Goal: Task Accomplishment & Management: Manage account settings

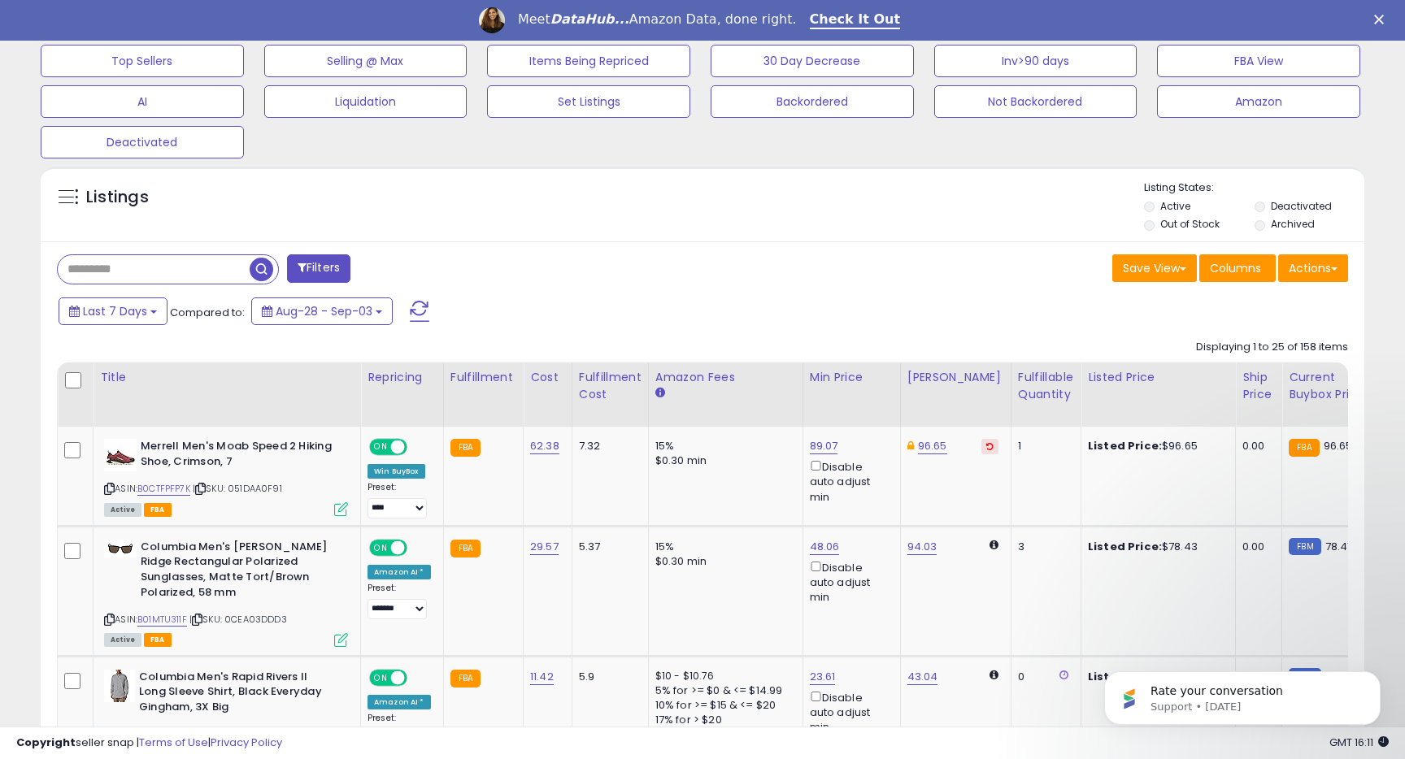
scroll to position [550, 0]
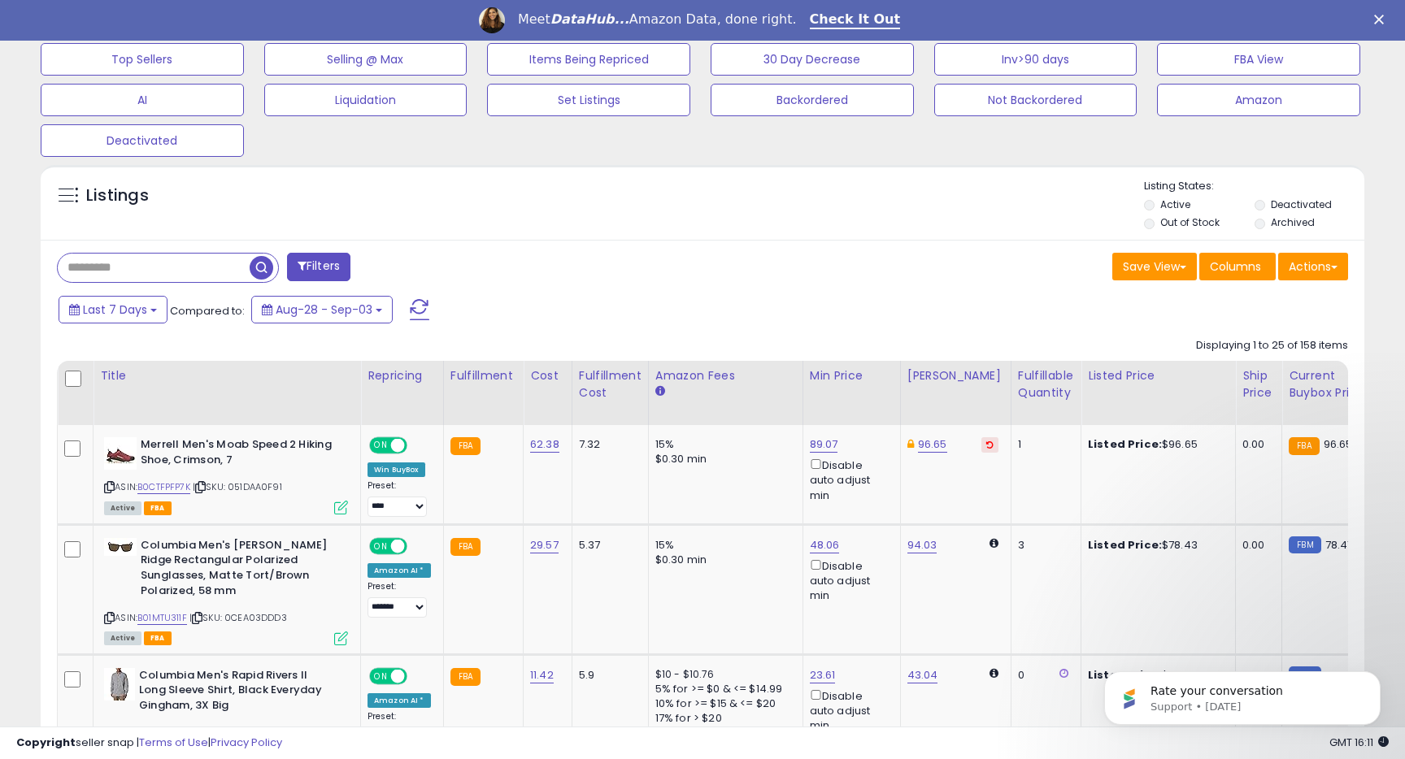
click at [149, 262] on input "text" at bounding box center [154, 268] width 192 height 28
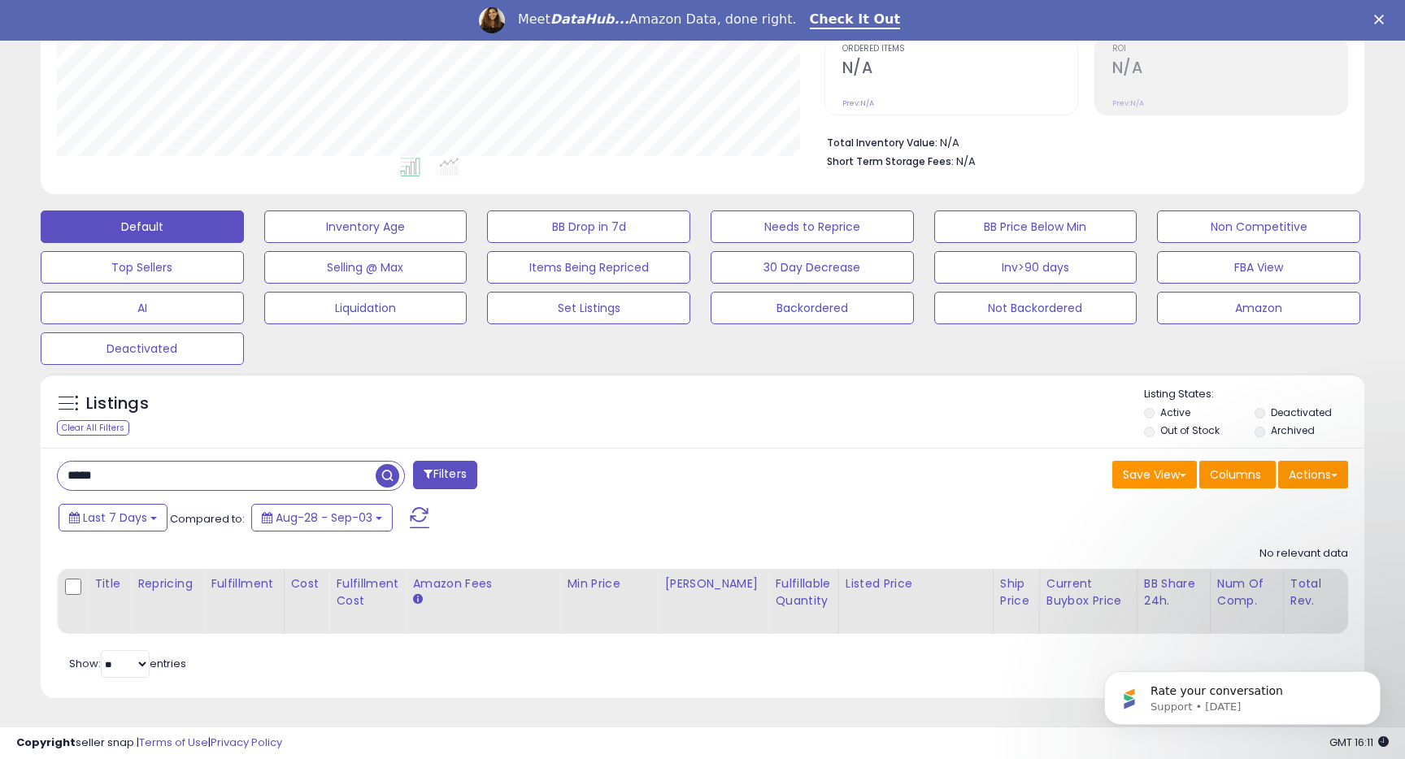
scroll to position [333, 767]
type input "*"
type input "********"
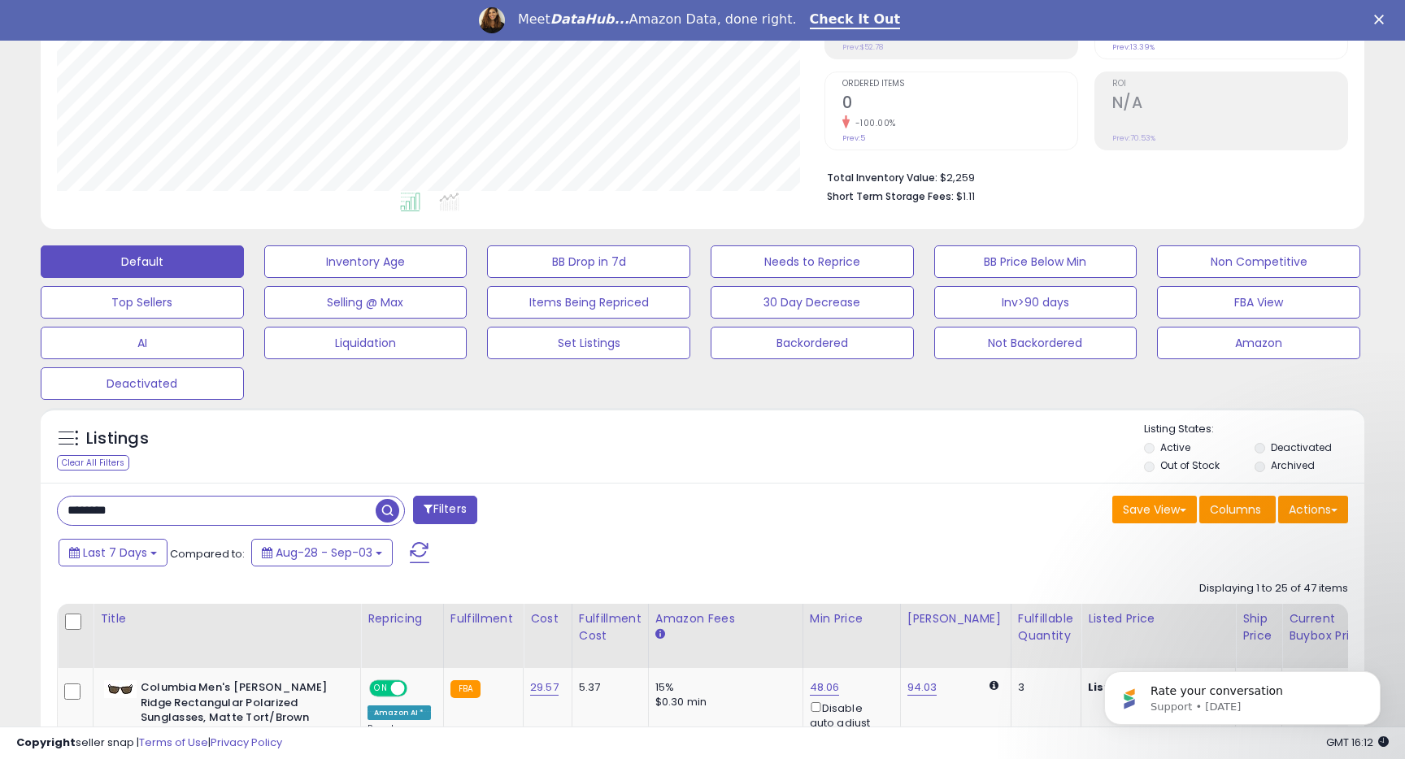
scroll to position [313, 0]
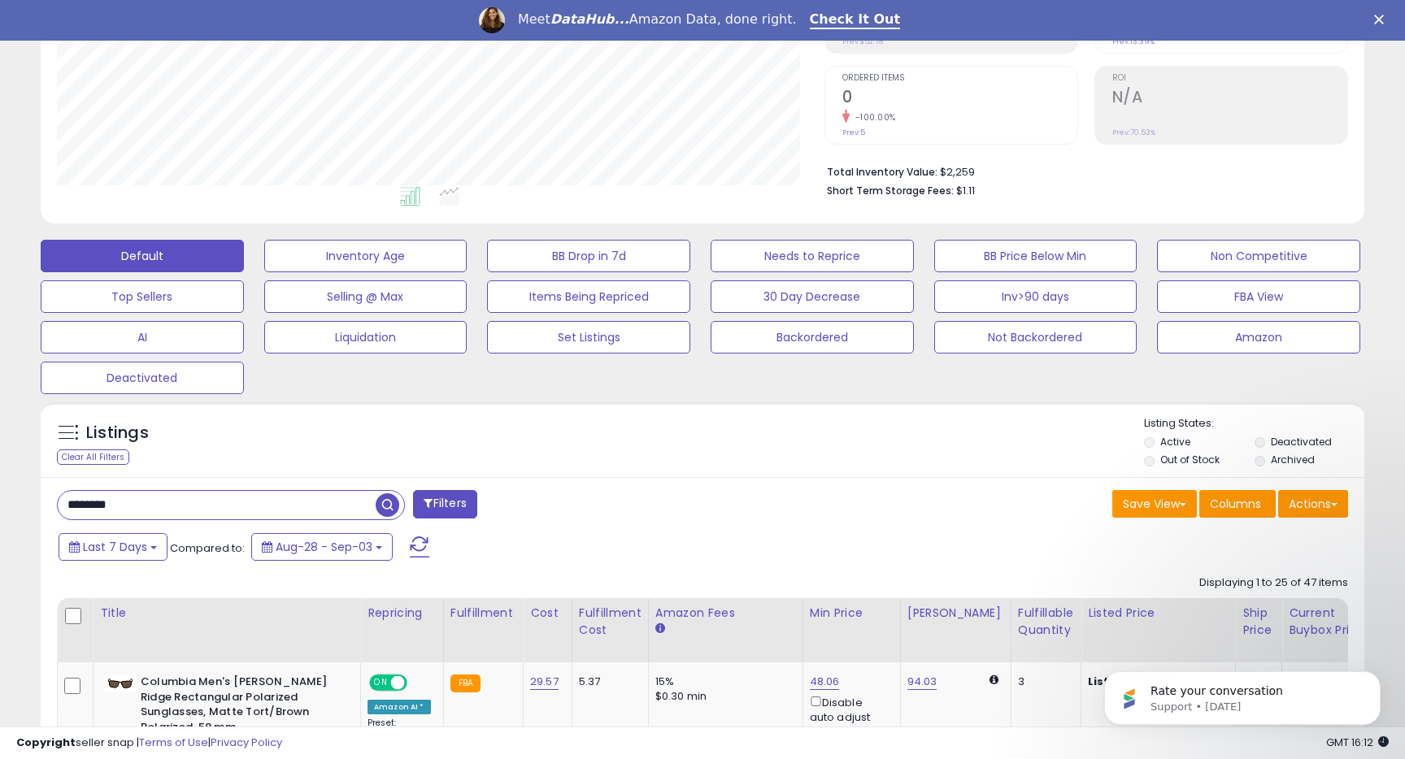
click at [344, 506] on input "********" at bounding box center [217, 505] width 318 height 28
click at [389, 505] on span "button" at bounding box center [388, 505] width 24 height 24
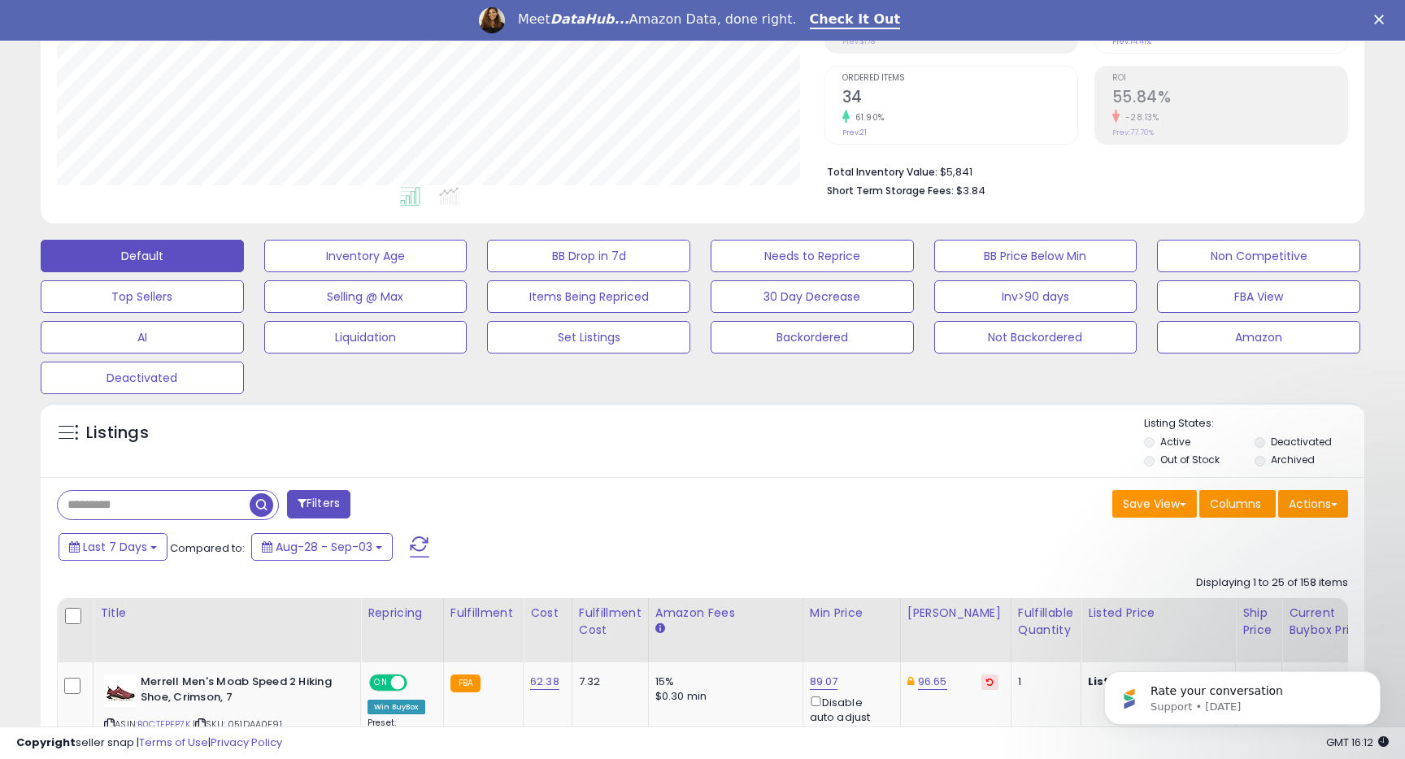
scroll to position [333, 767]
click at [324, 502] on button "Filters" at bounding box center [318, 504] width 63 height 28
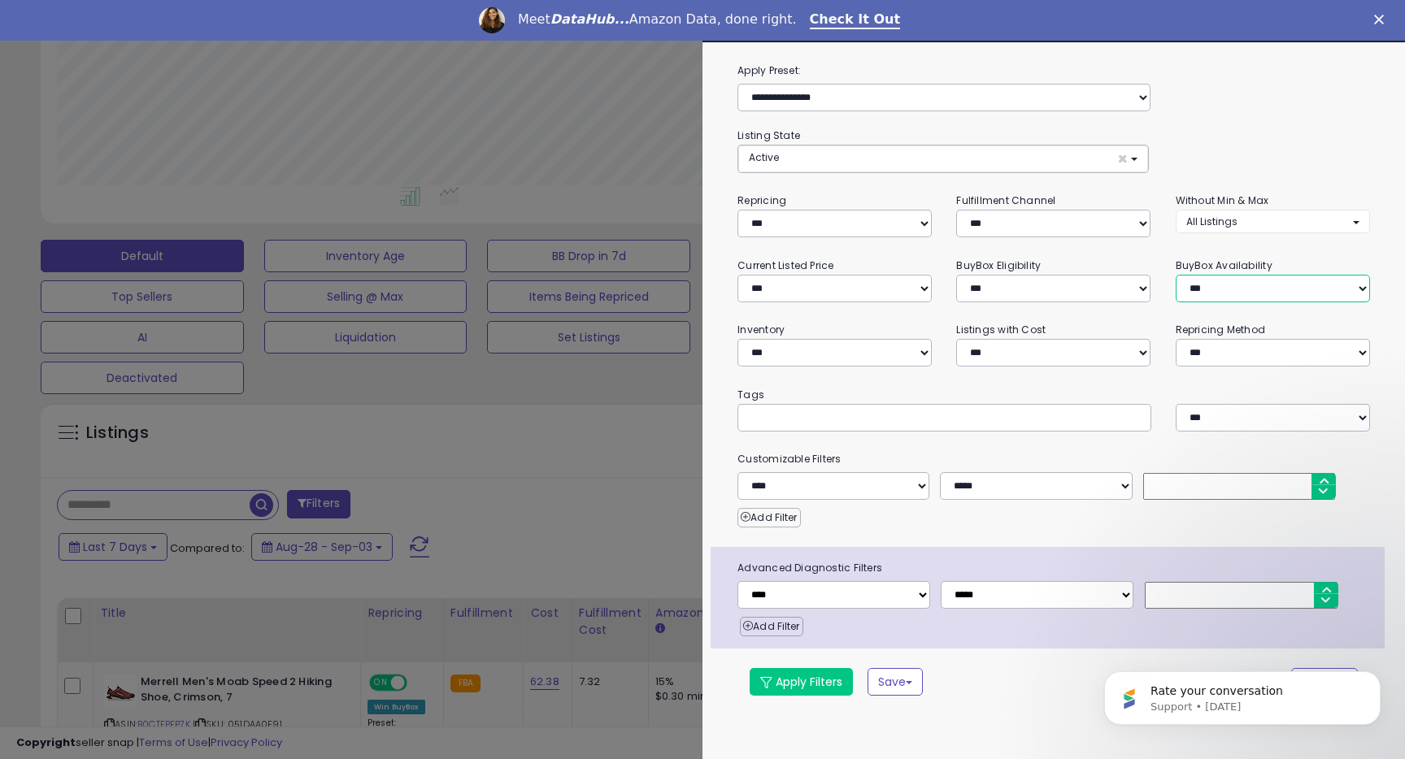
click at [1187, 289] on select "**********" at bounding box center [1273, 289] width 194 height 28
select select "**********"
click at [898, 677] on button "Save" at bounding box center [894, 682] width 55 height 28
click at [962, 684] on link "Save As New Preset" at bounding box center [1001, 684] width 126 height 25
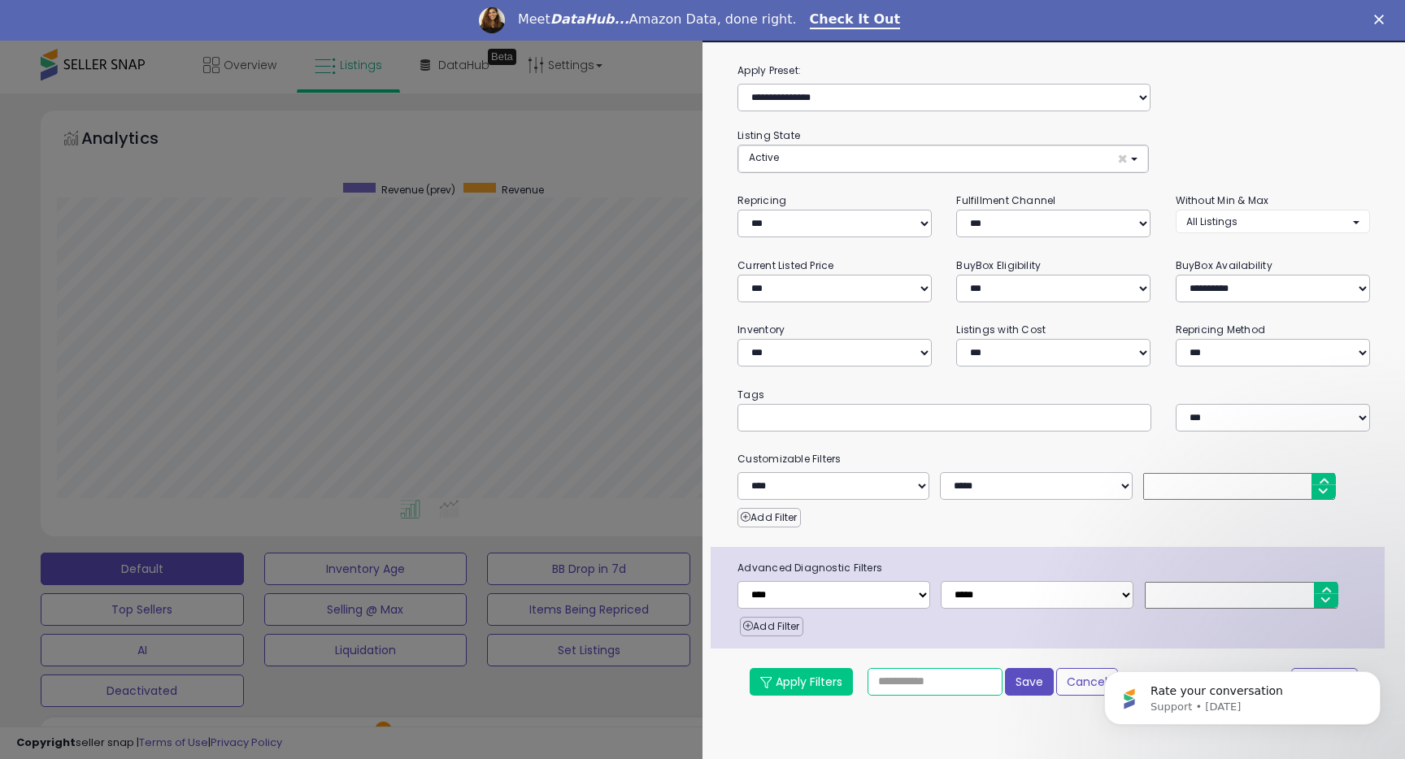
click at [962, 684] on input "text" at bounding box center [934, 682] width 135 height 28
type input "**********"
click at [1026, 681] on button "Save" at bounding box center [1029, 682] width 49 height 28
select select "**********"
click at [1372, 19] on div "Meet DataHub... Amazon Data, done right. Check It Out" at bounding box center [702, 21] width 1405 height 28
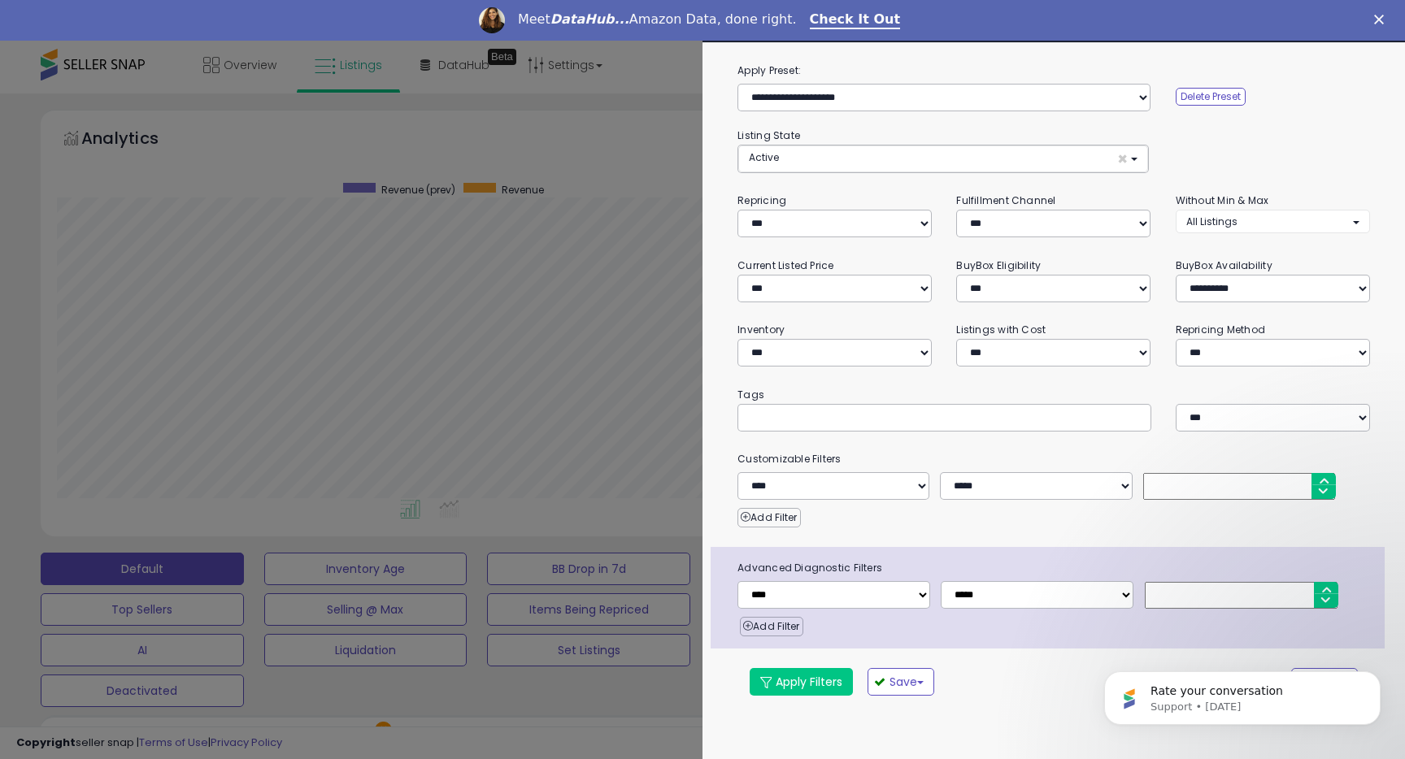
click at [1380, 19] on icon "Close" at bounding box center [1379, 20] width 10 height 10
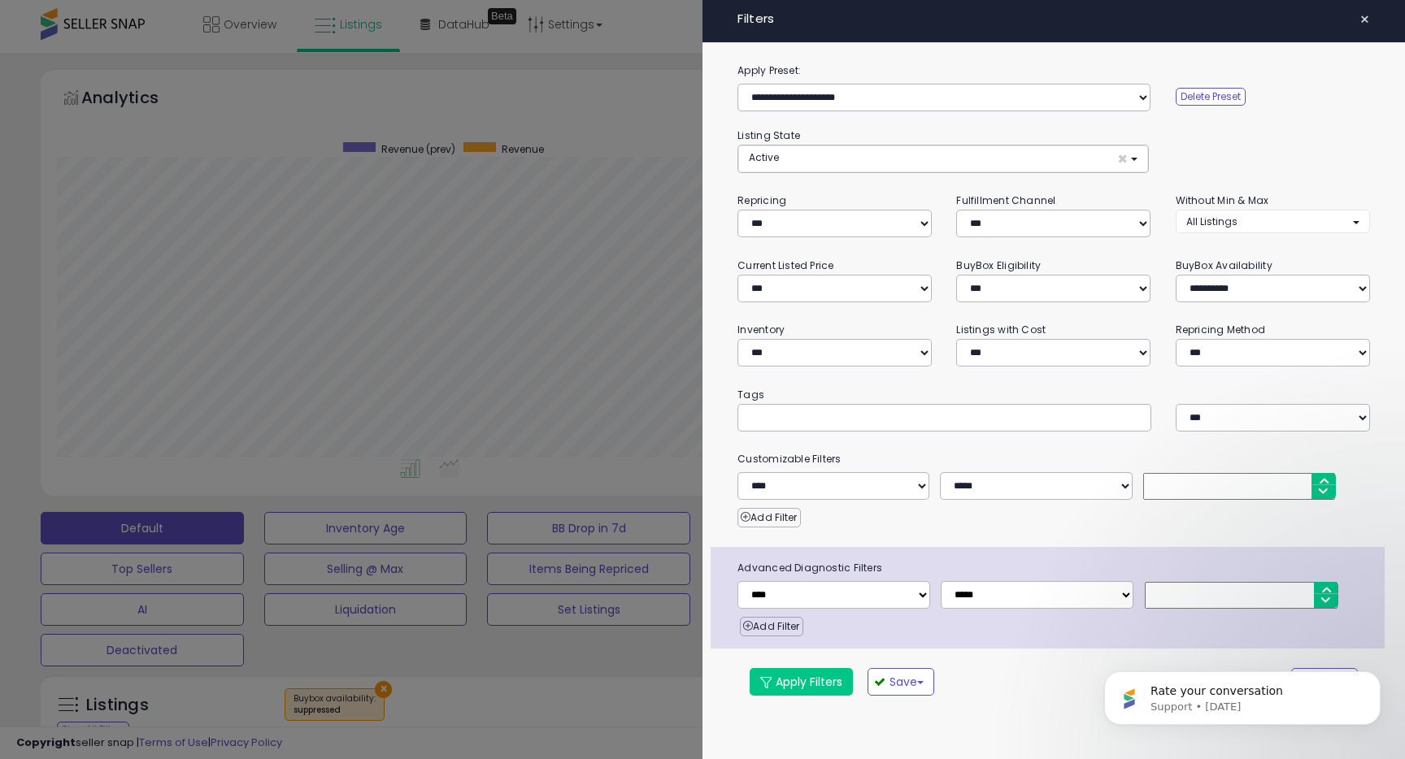
click at [1365, 17] on span "×" at bounding box center [1364, 19] width 11 height 23
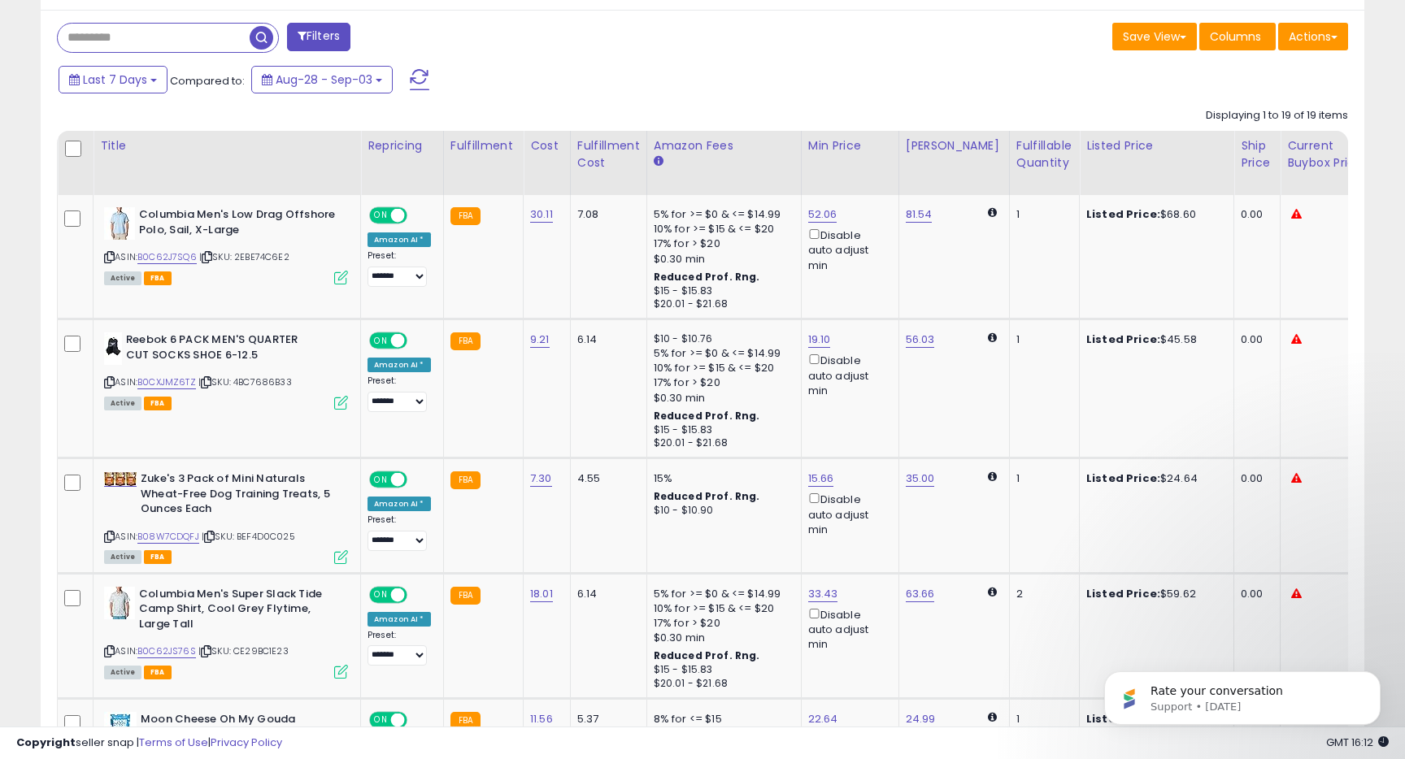
scroll to position [770, 0]
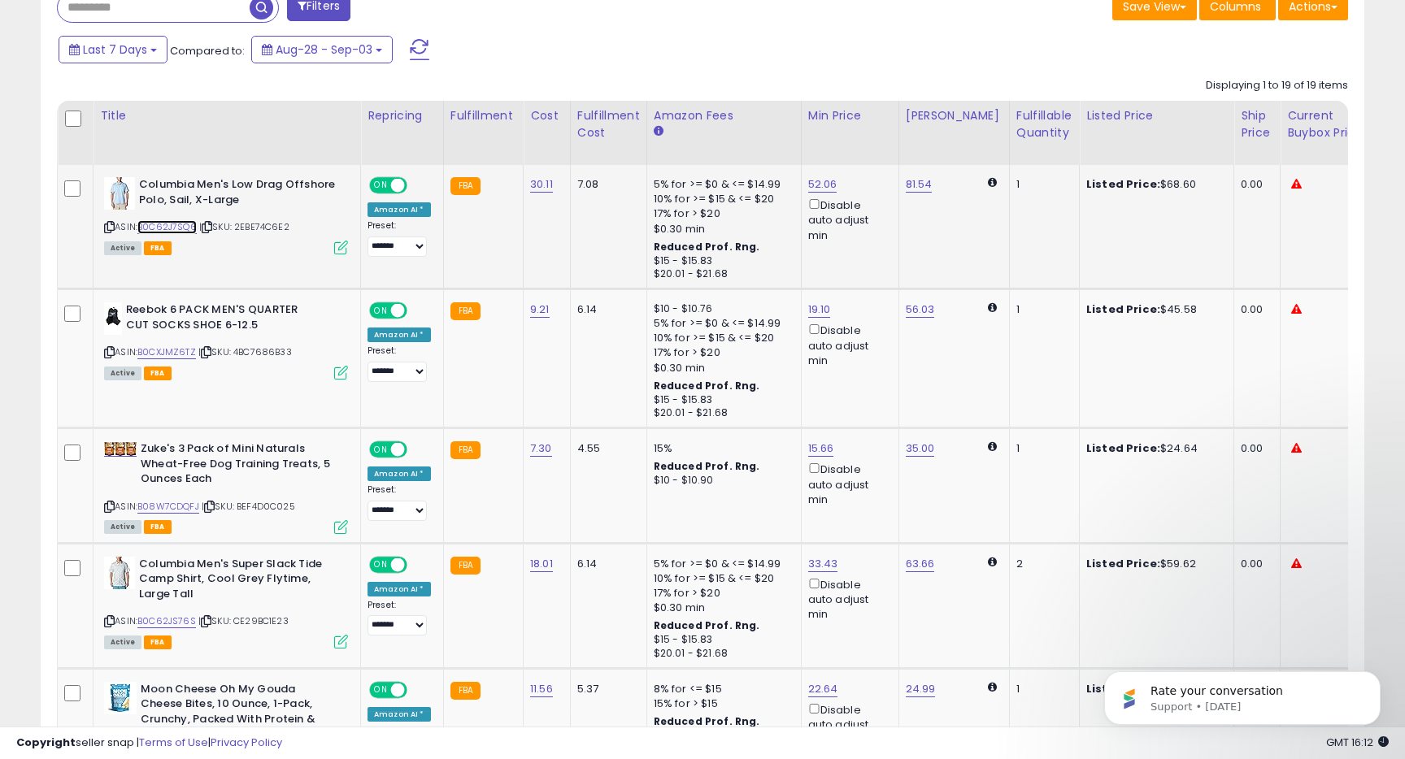
click at [163, 227] on link "B0C62J7SQ6" at bounding box center [166, 227] width 59 height 14
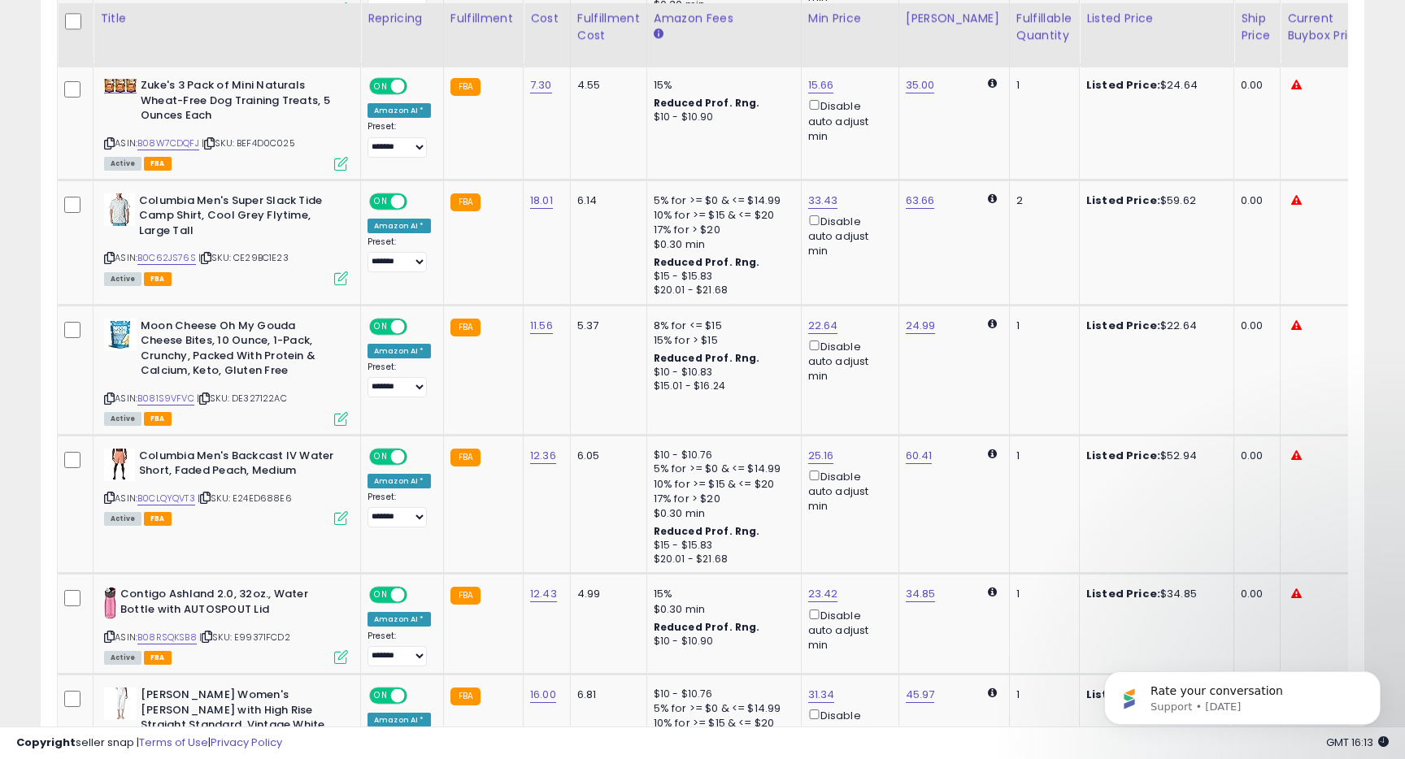
scroll to position [1138, 0]
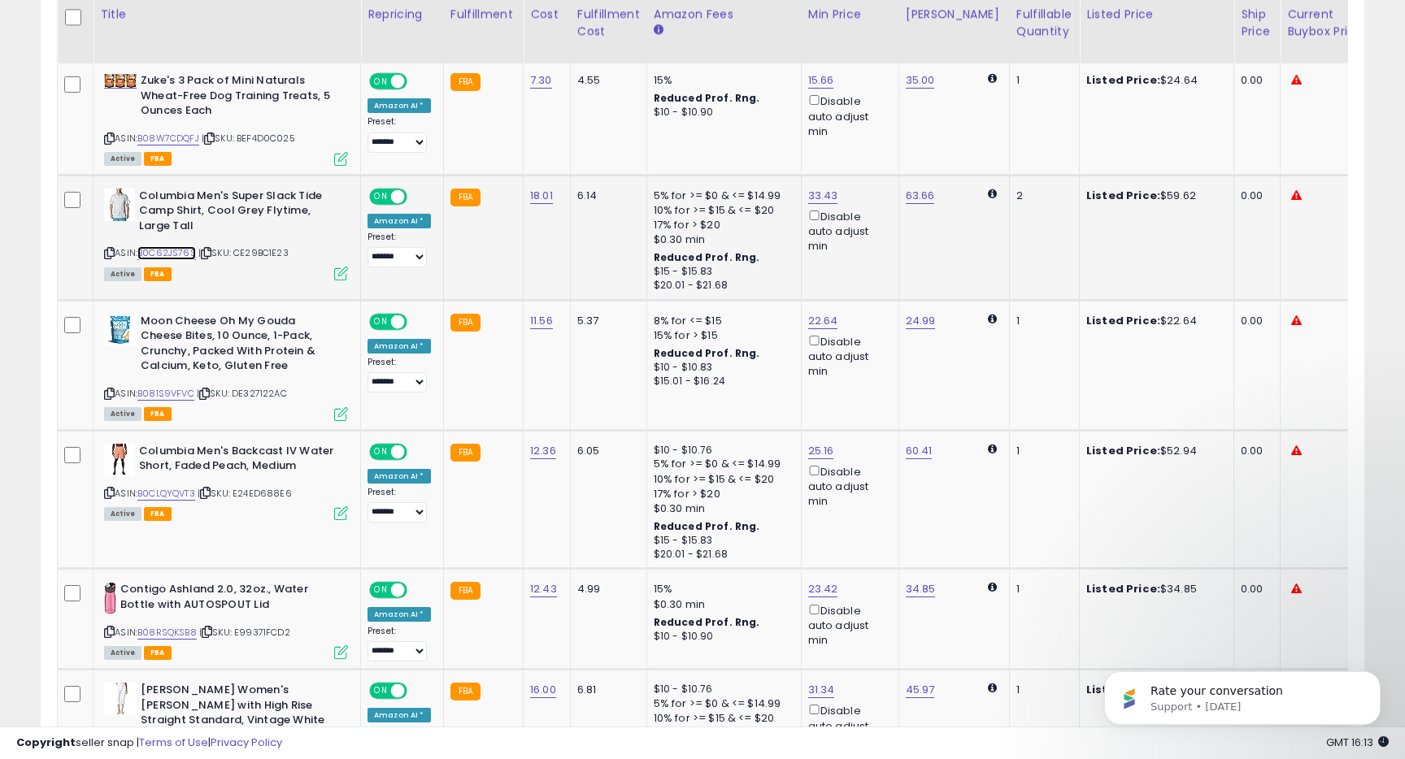
click at [171, 254] on link "B0C62JS76S" at bounding box center [166, 253] width 59 height 14
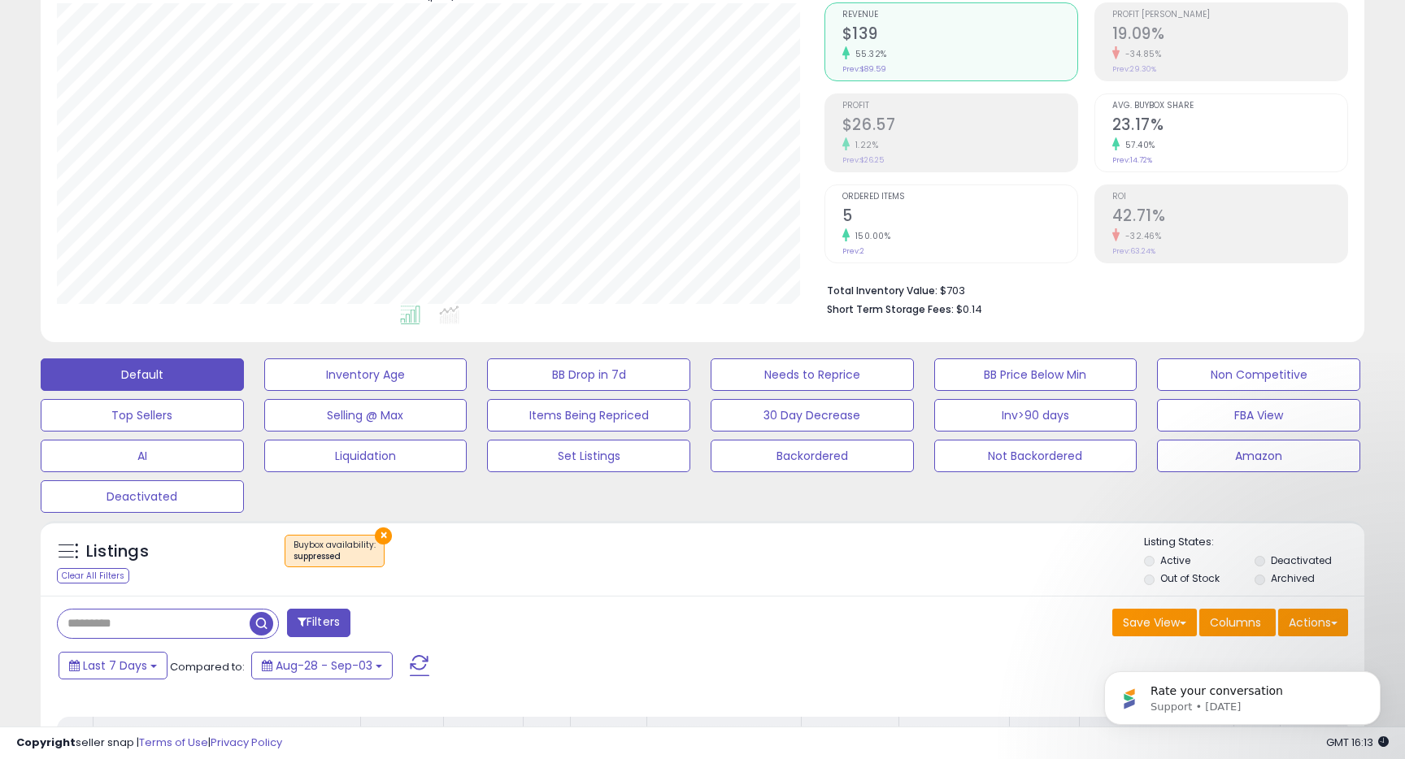
scroll to position [0, 0]
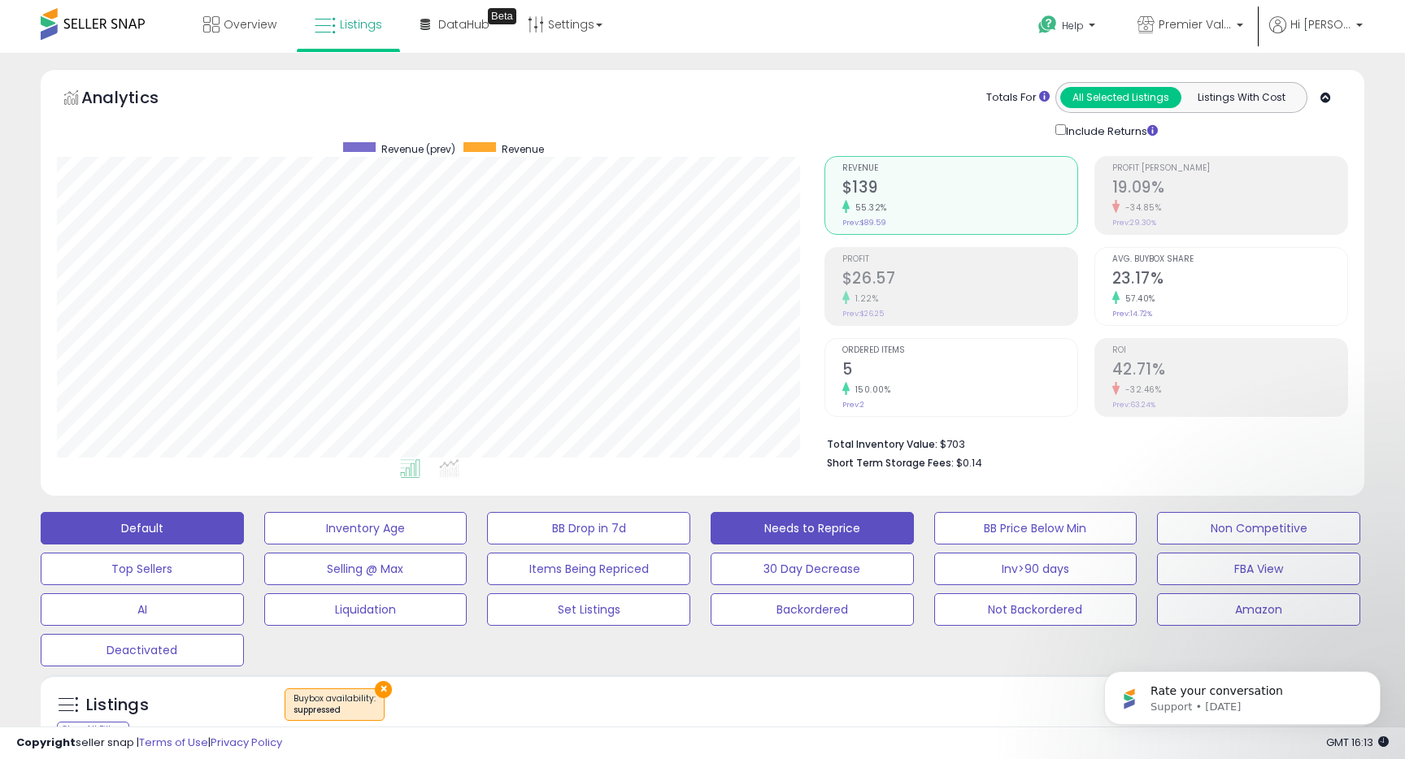
click at [722, 533] on button "Needs to Reprice" at bounding box center [812, 528] width 203 height 33
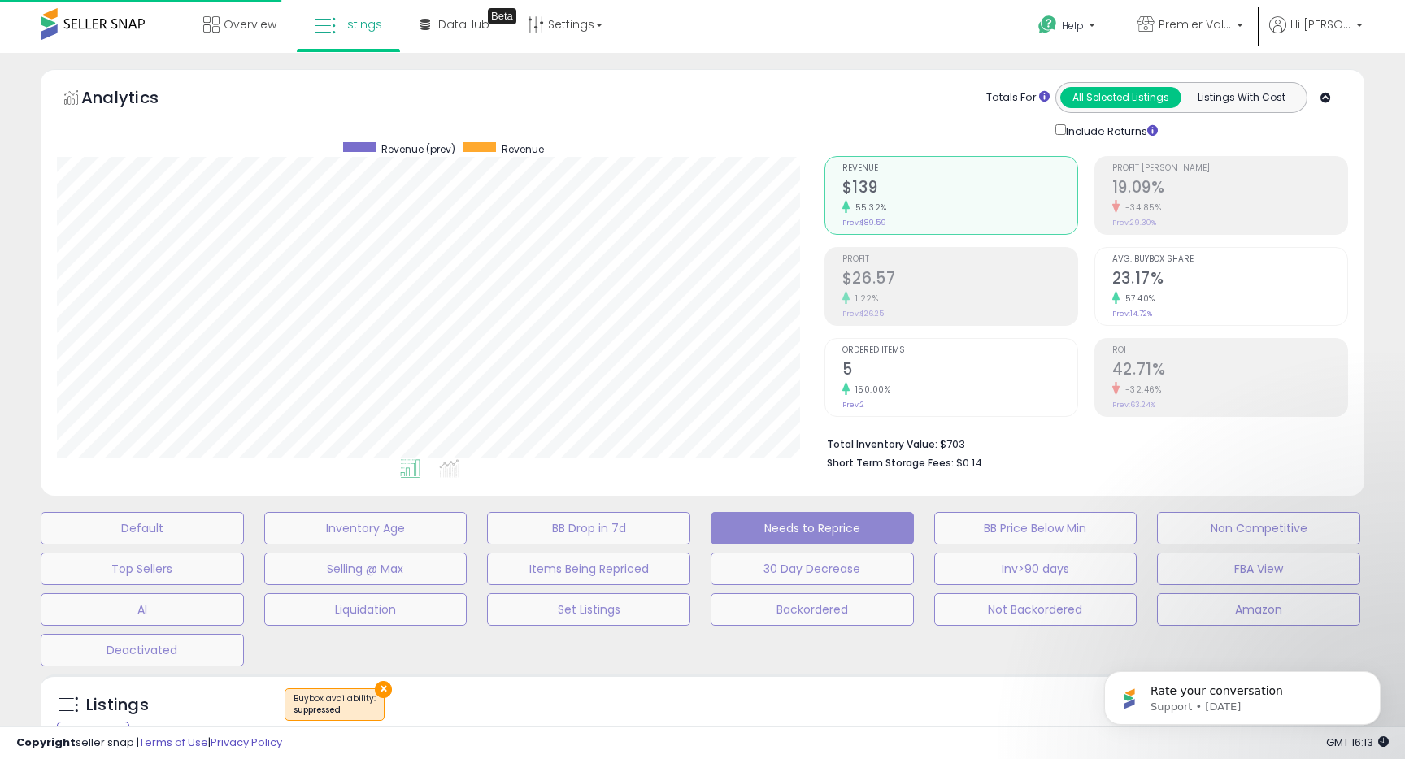
select select "**"
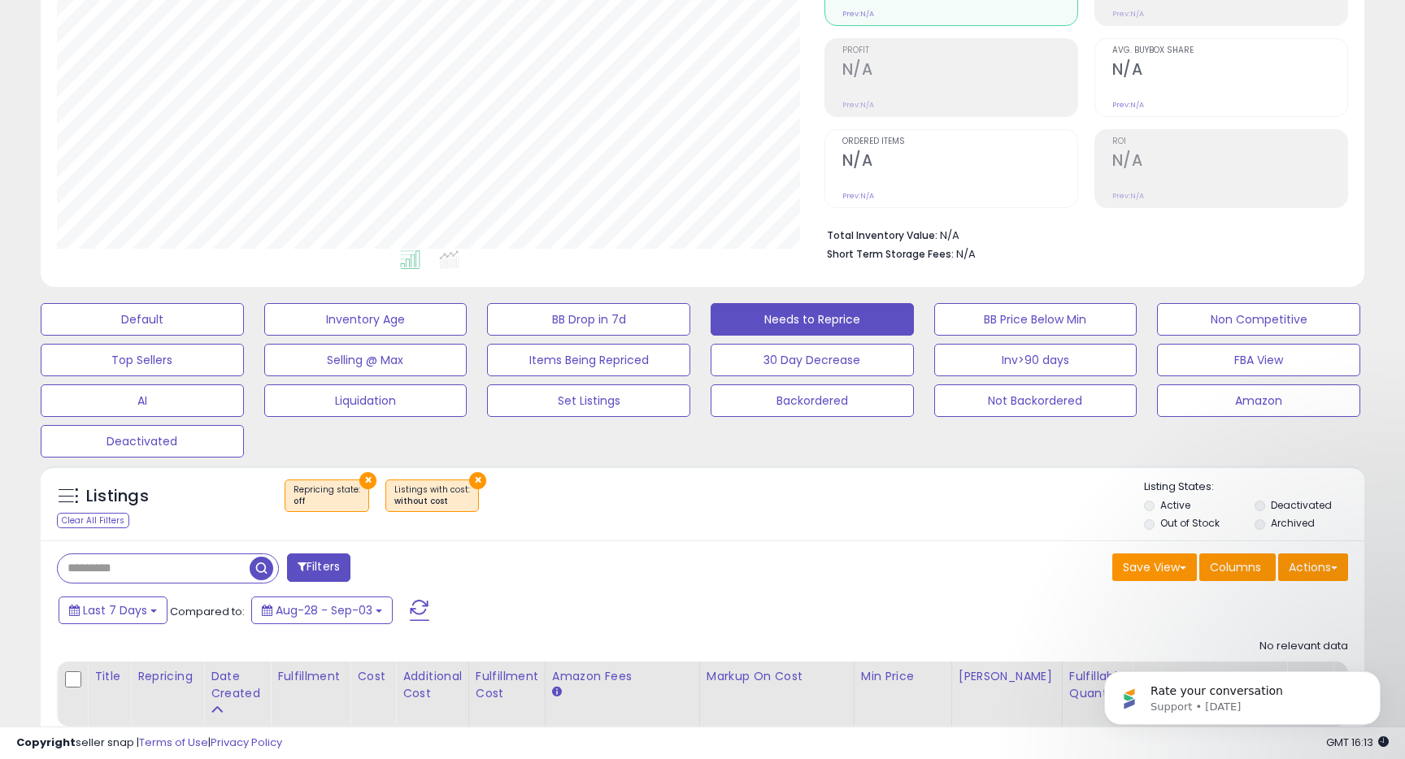
scroll to position [302, 0]
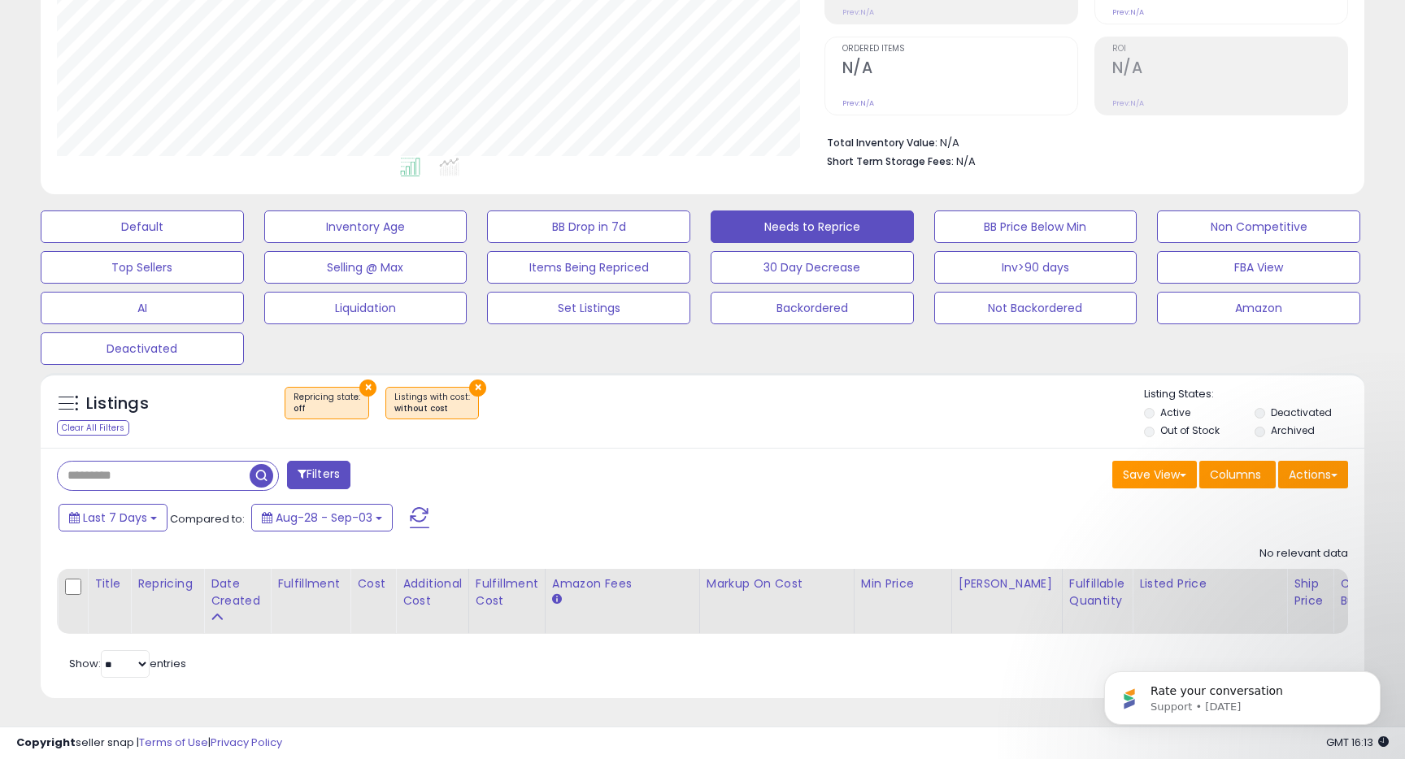
click at [469, 384] on button "×" at bounding box center [477, 388] width 17 height 17
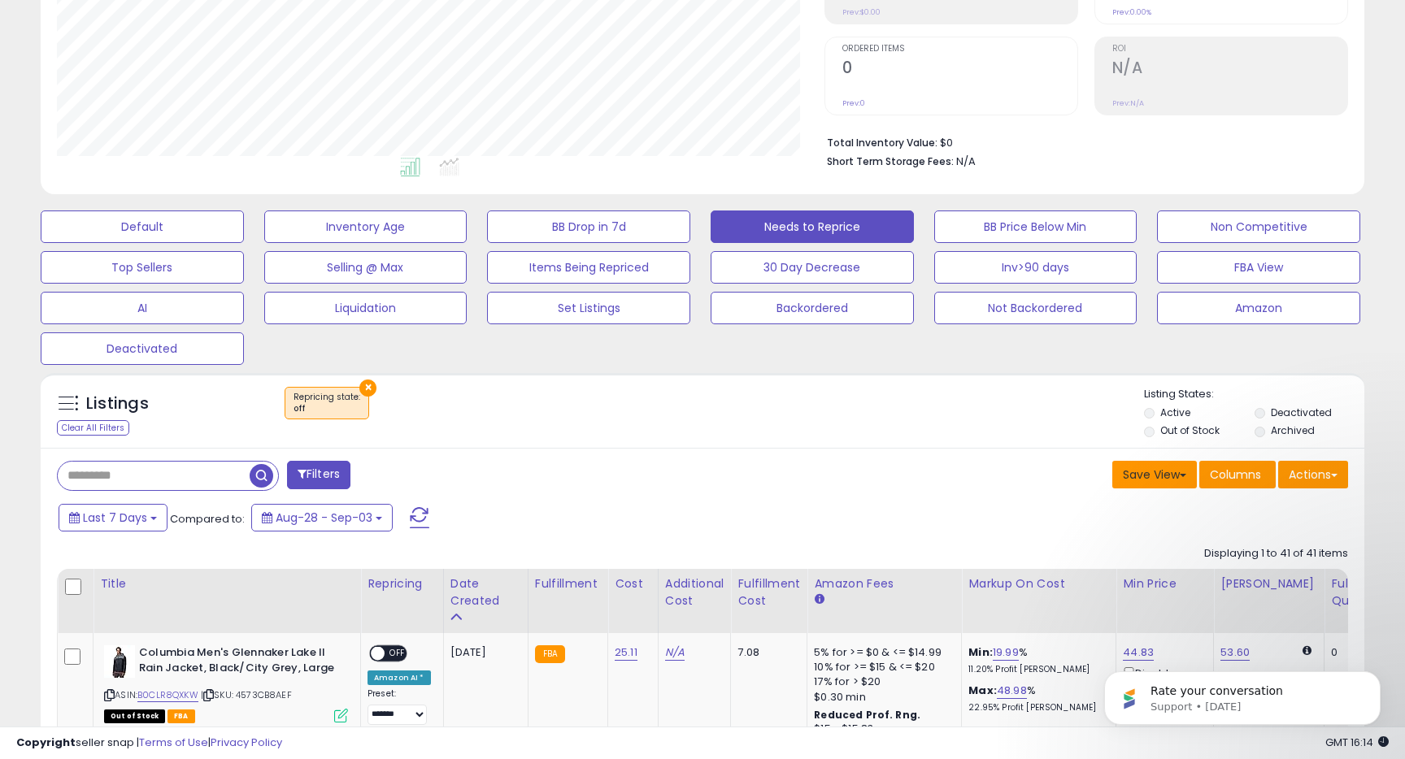
scroll to position [333, 767]
click at [1146, 472] on button "Save View" at bounding box center [1154, 475] width 85 height 28
click at [1100, 535] on link "Update Current View" at bounding box center [1106, 537] width 174 height 25
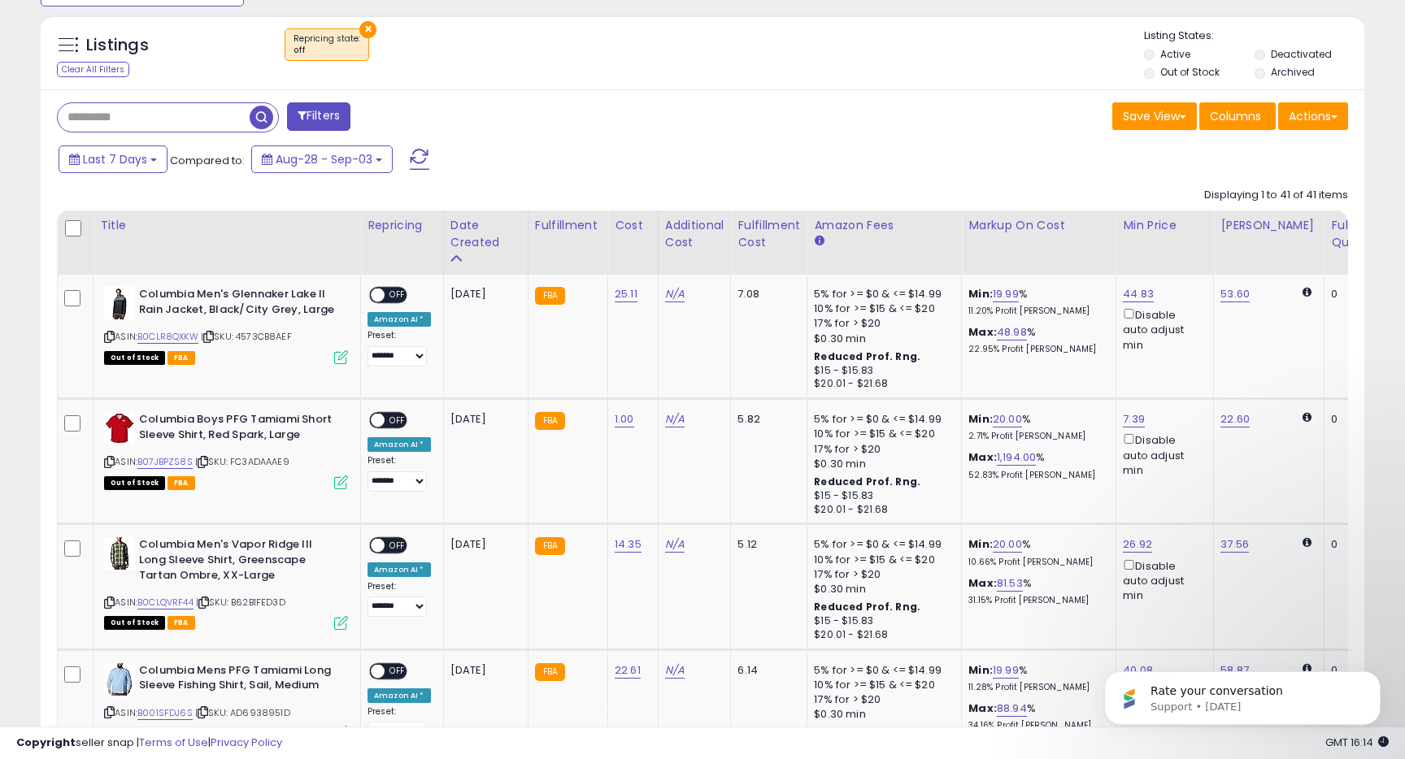
scroll to position [661, 0]
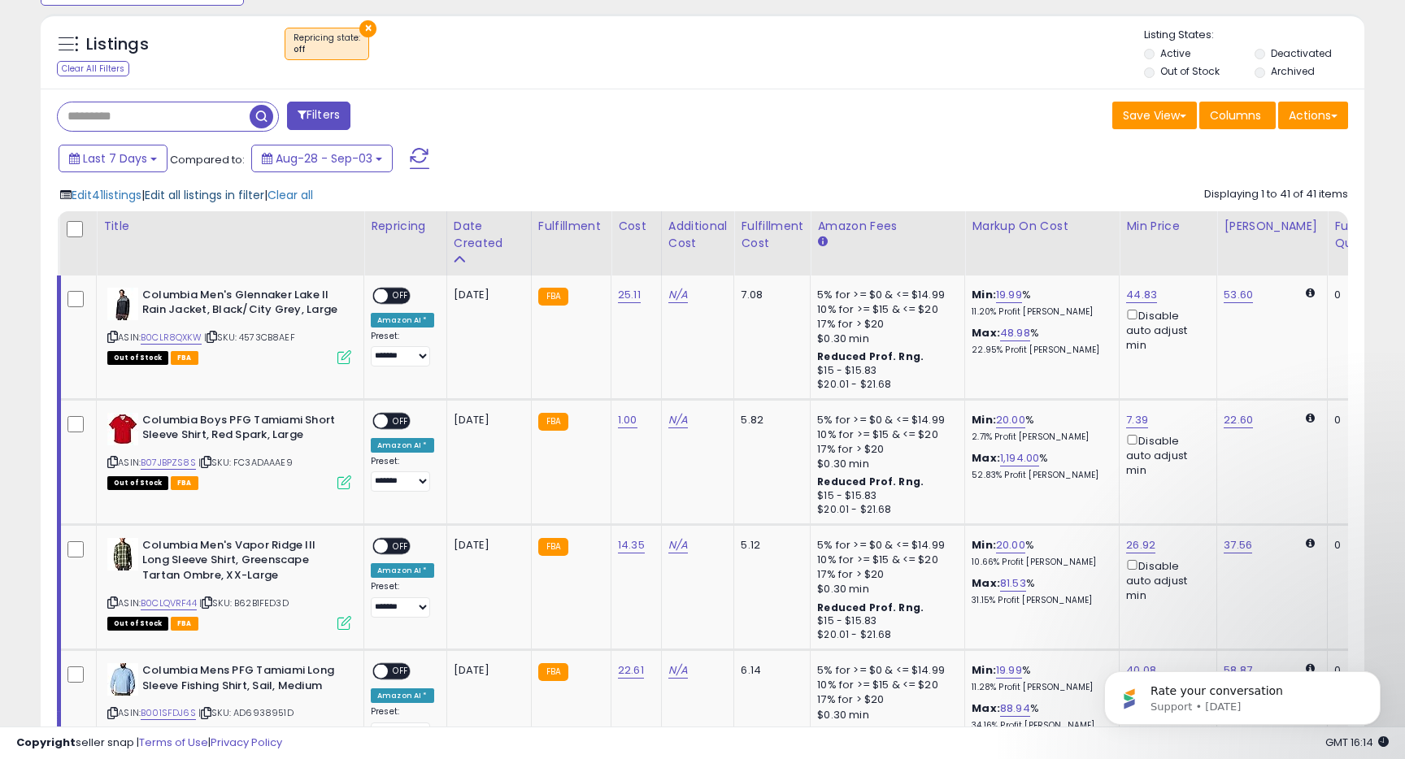
click at [204, 195] on span "Edit all listings in filter" at bounding box center [205, 195] width 120 height 16
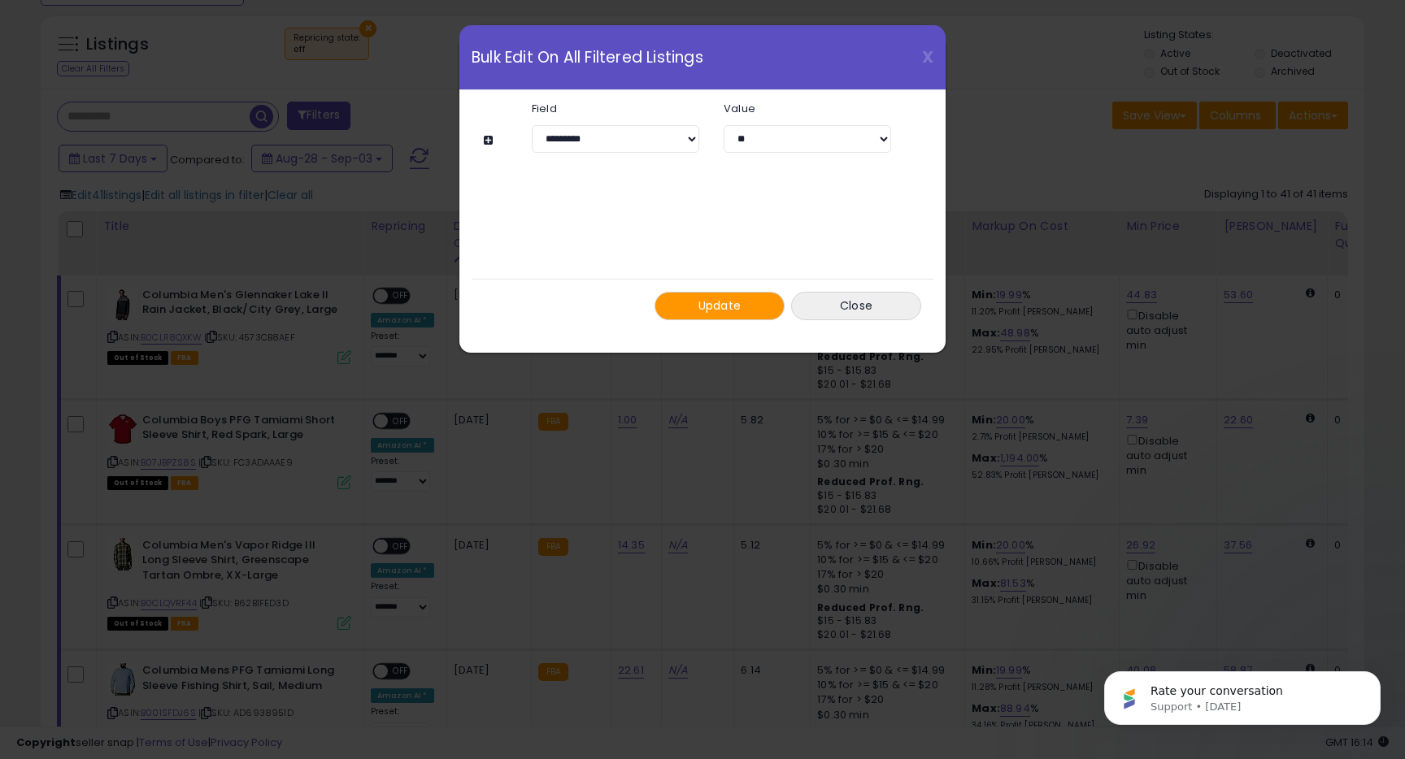
click at [489, 141] on button at bounding box center [491, 140] width 14 height 12
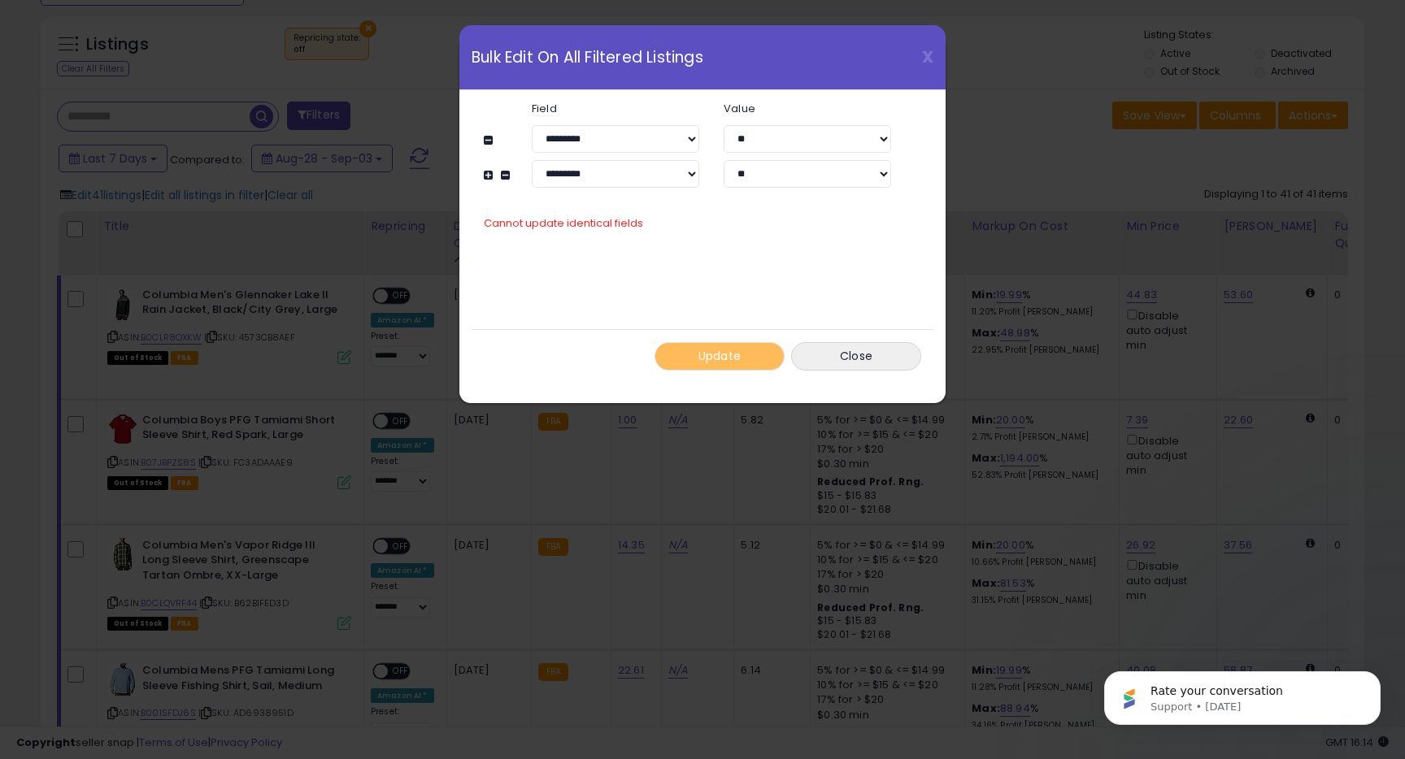
click at [503, 174] on button at bounding box center [508, 175] width 14 height 12
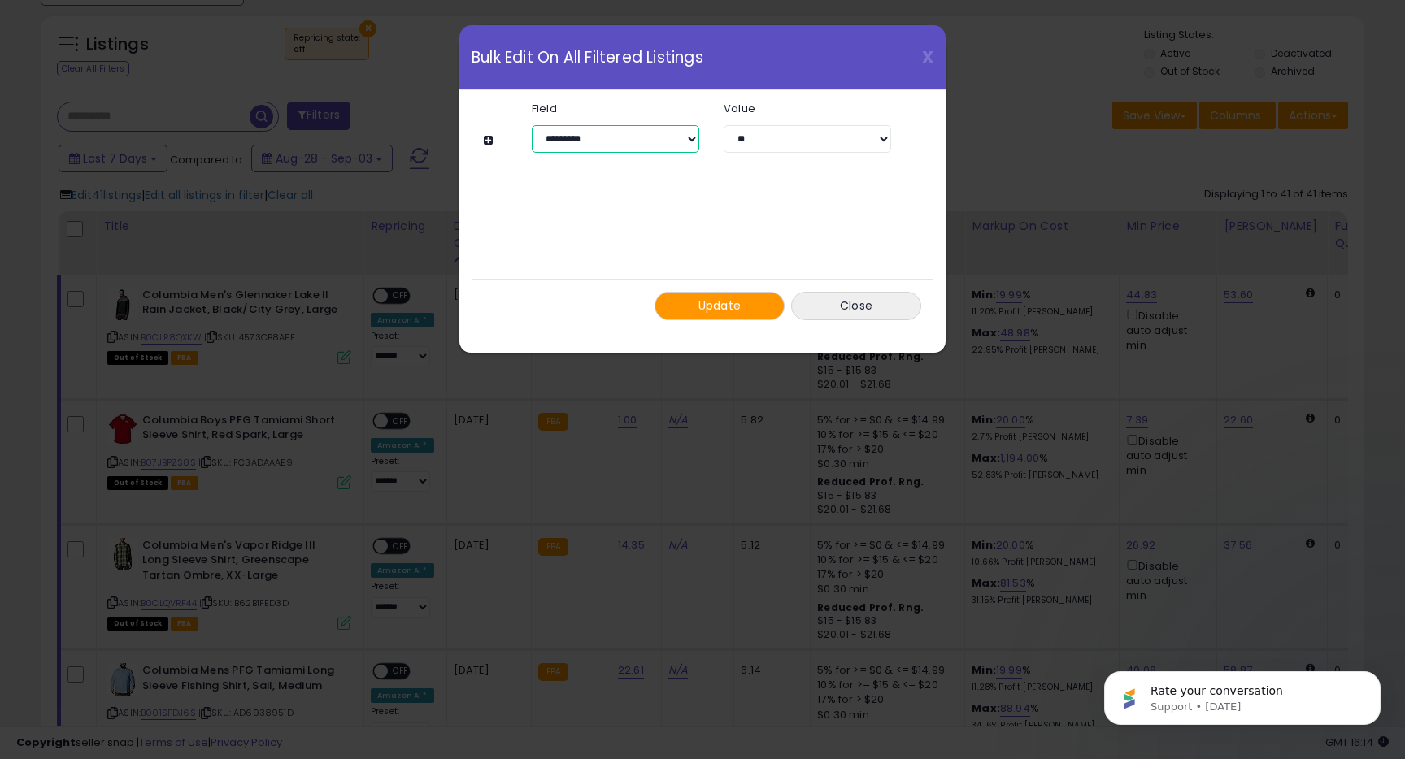
click at [565, 136] on select "**********" at bounding box center [615, 139] width 167 height 28
select select "**********"
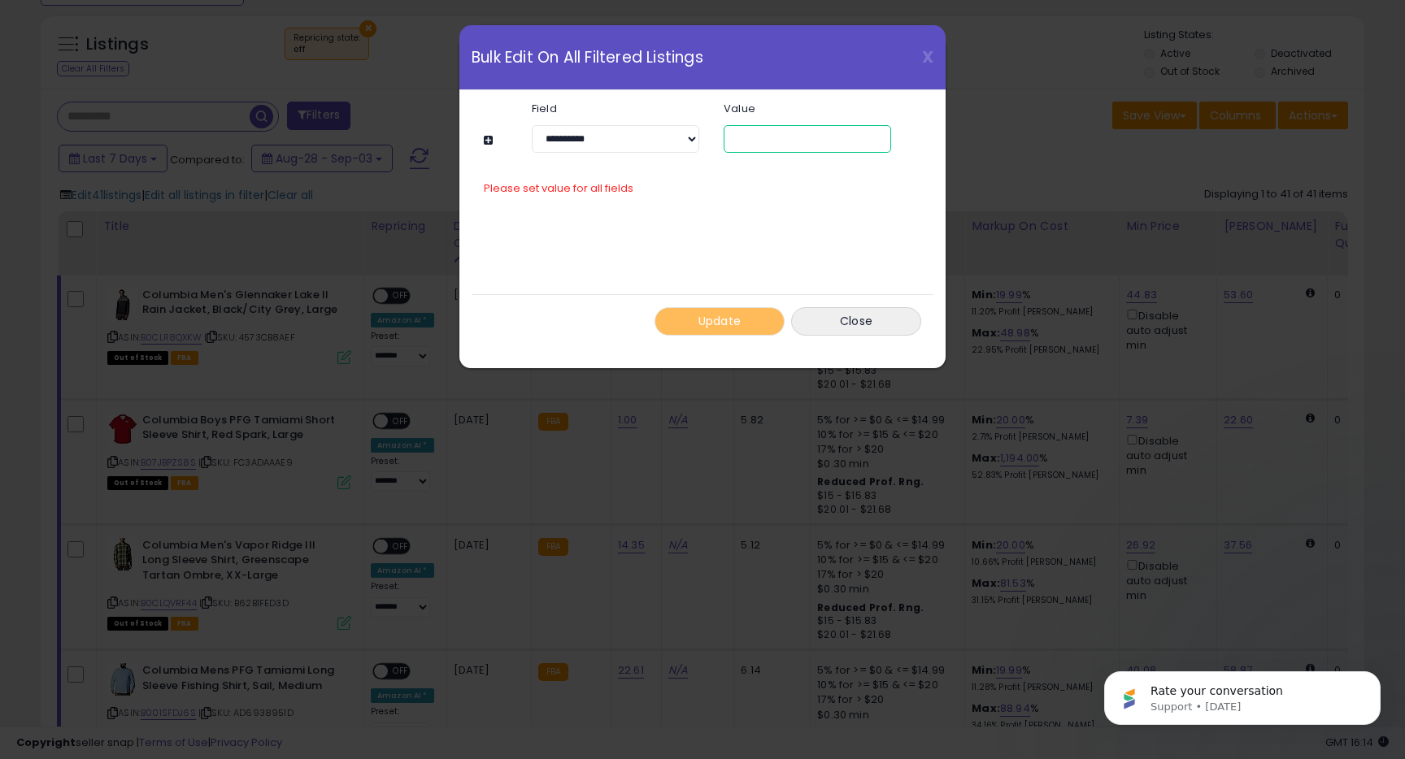
click at [757, 142] on input "number" at bounding box center [807, 139] width 167 height 28
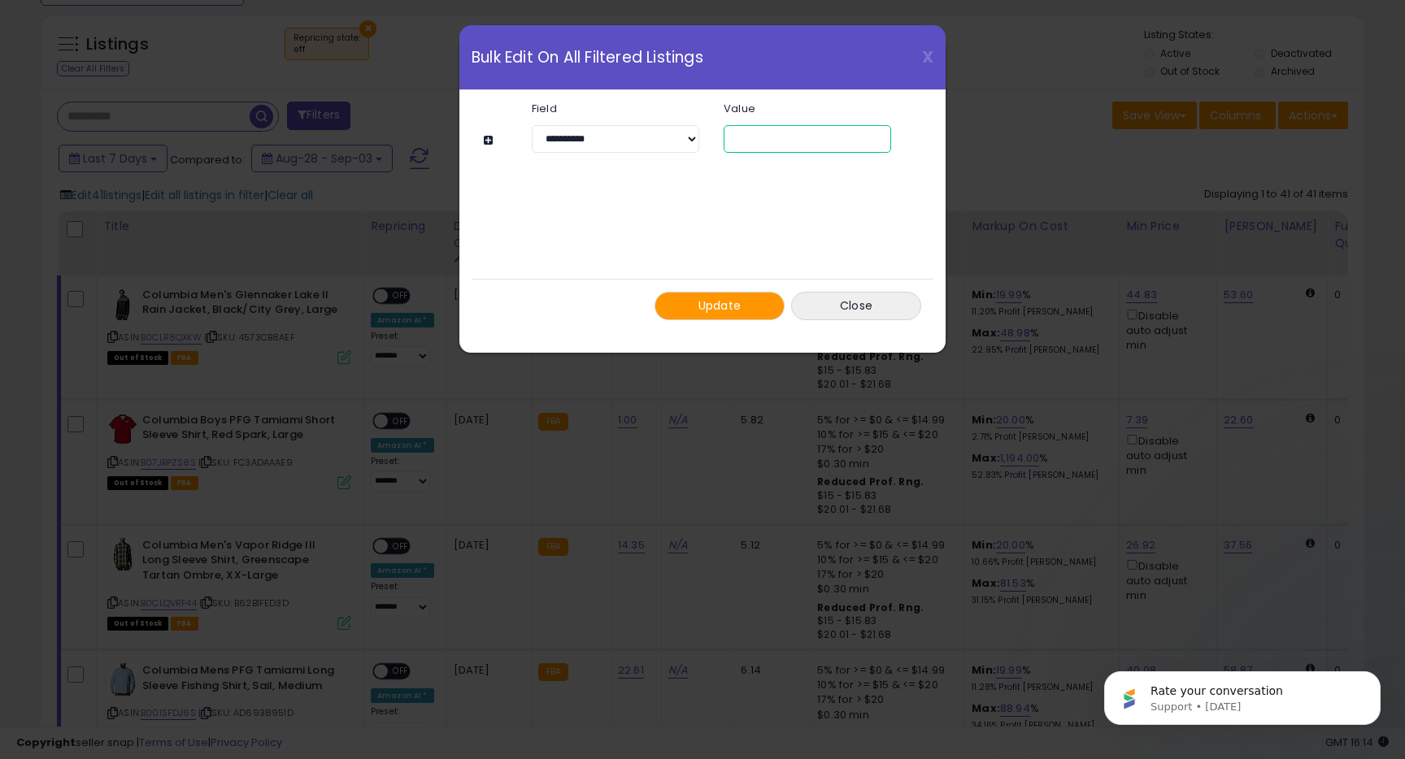
type input "**"
click at [789, 228] on div "**********" at bounding box center [702, 211] width 437 height 242
click at [712, 306] on span "Update" at bounding box center [719, 306] width 43 height 16
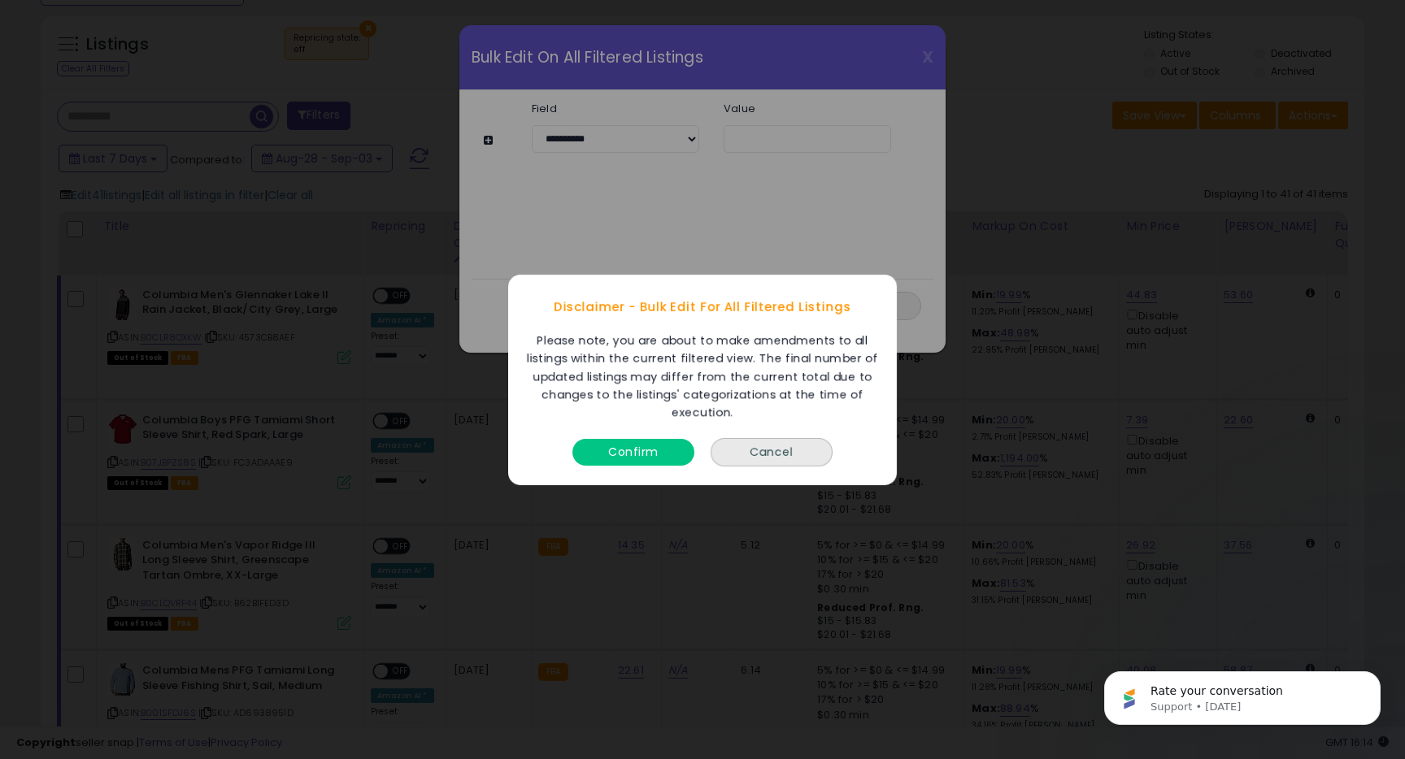
click at [636, 450] on button "Confirm" at bounding box center [633, 451] width 122 height 27
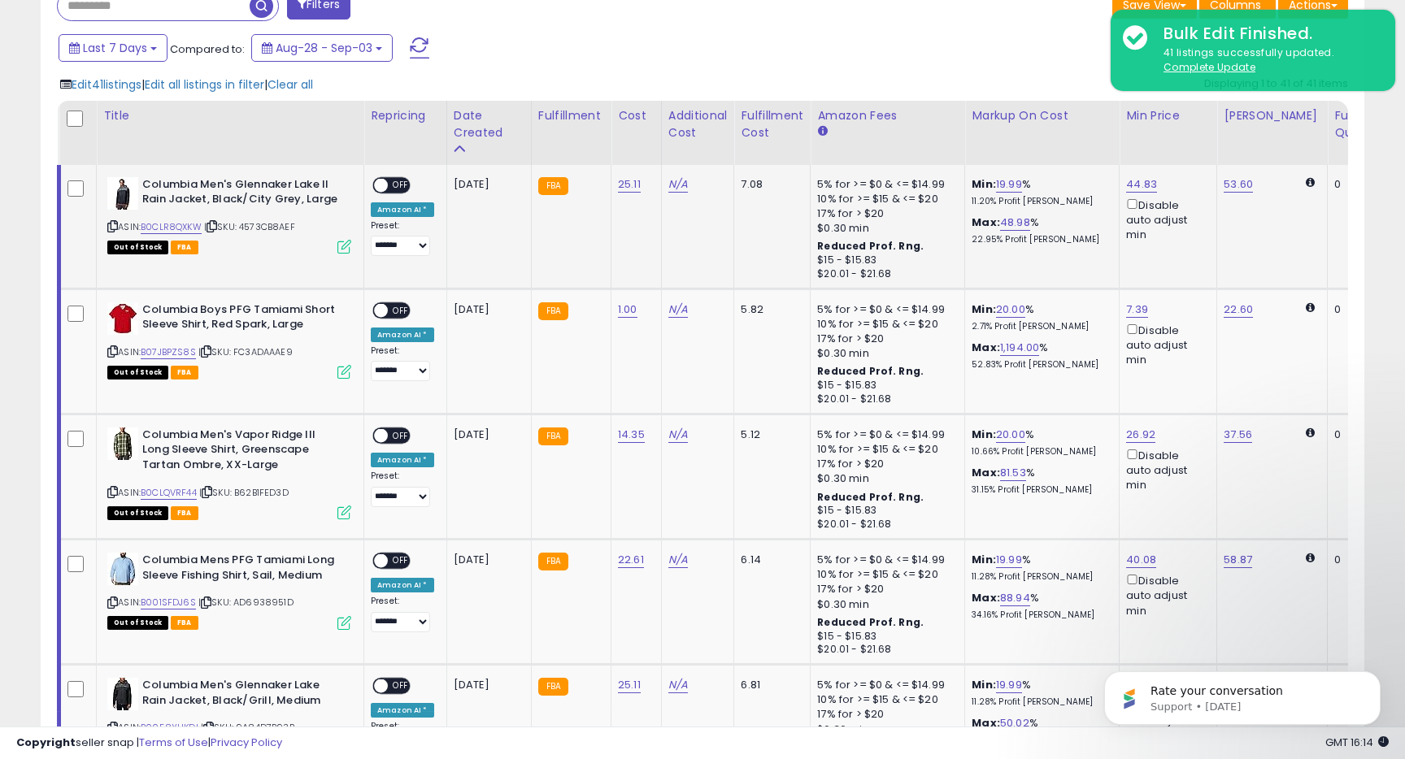
scroll to position [781, 0]
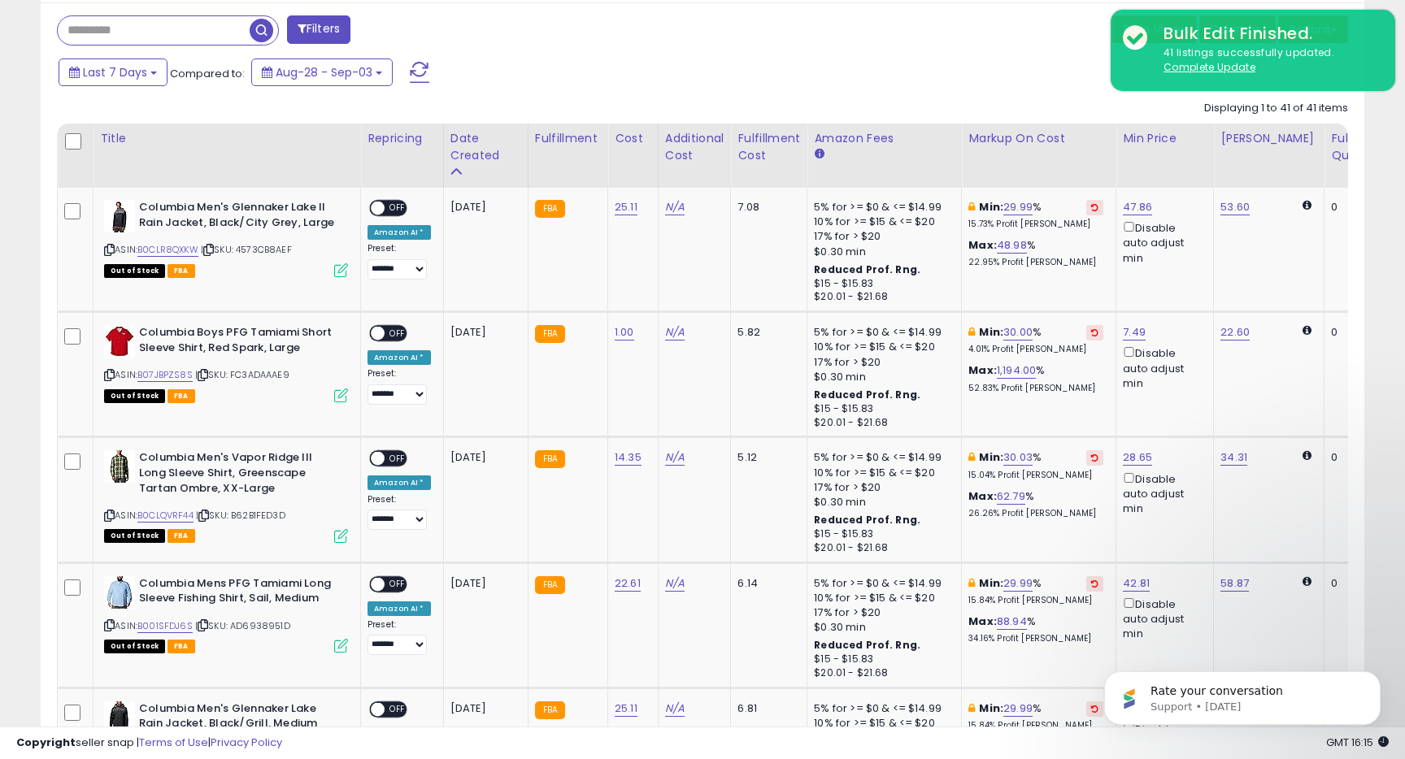
scroll to position [749, 0]
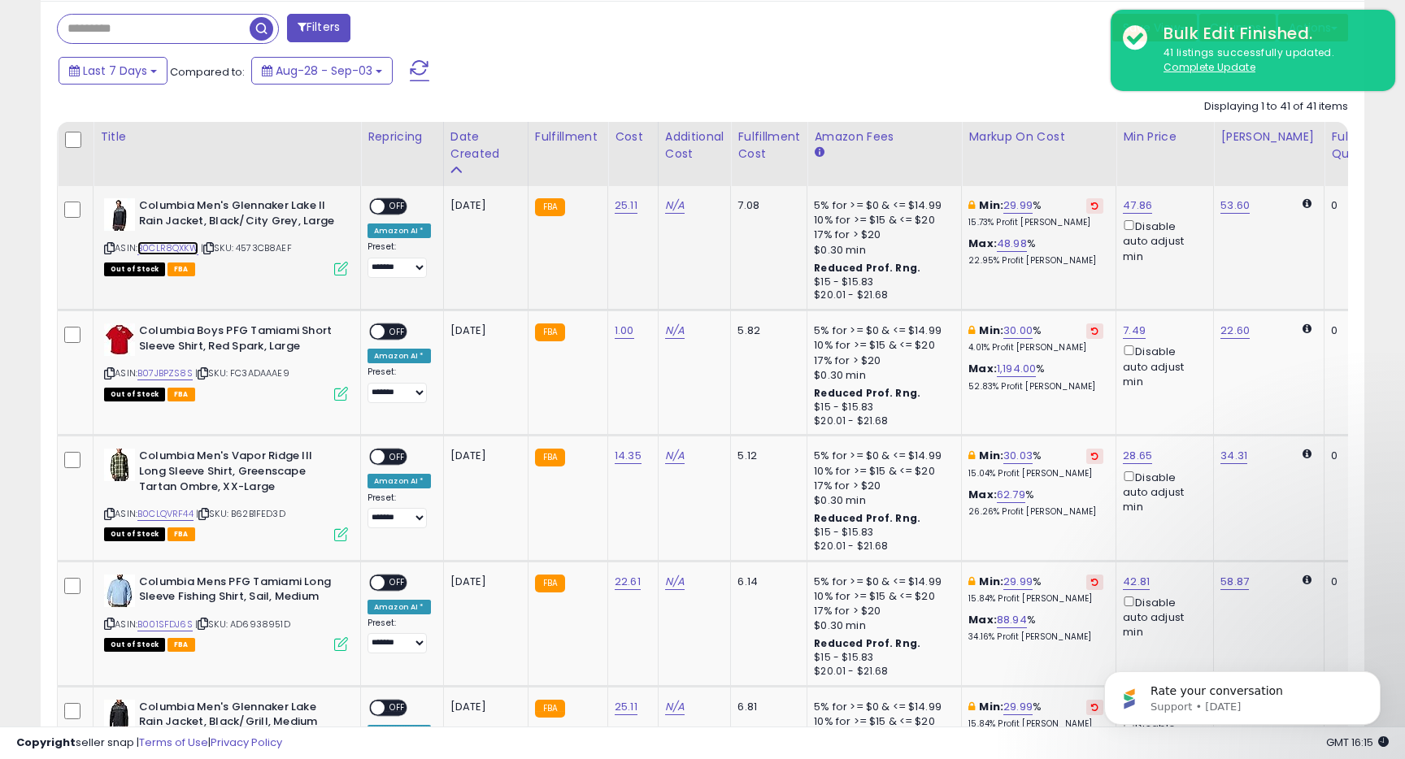
click at [160, 246] on link "B0CLR8QXKW" at bounding box center [167, 248] width 61 height 14
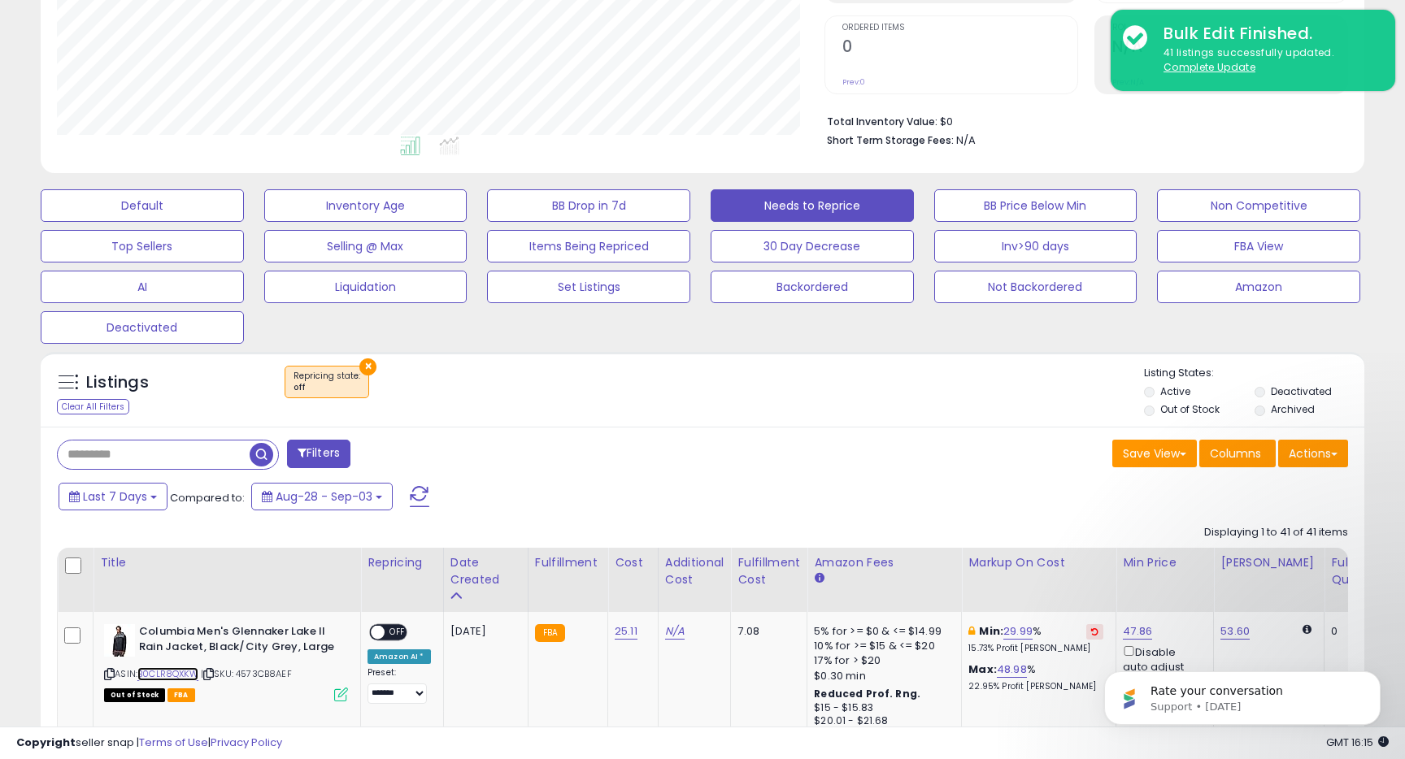
scroll to position [238, 0]
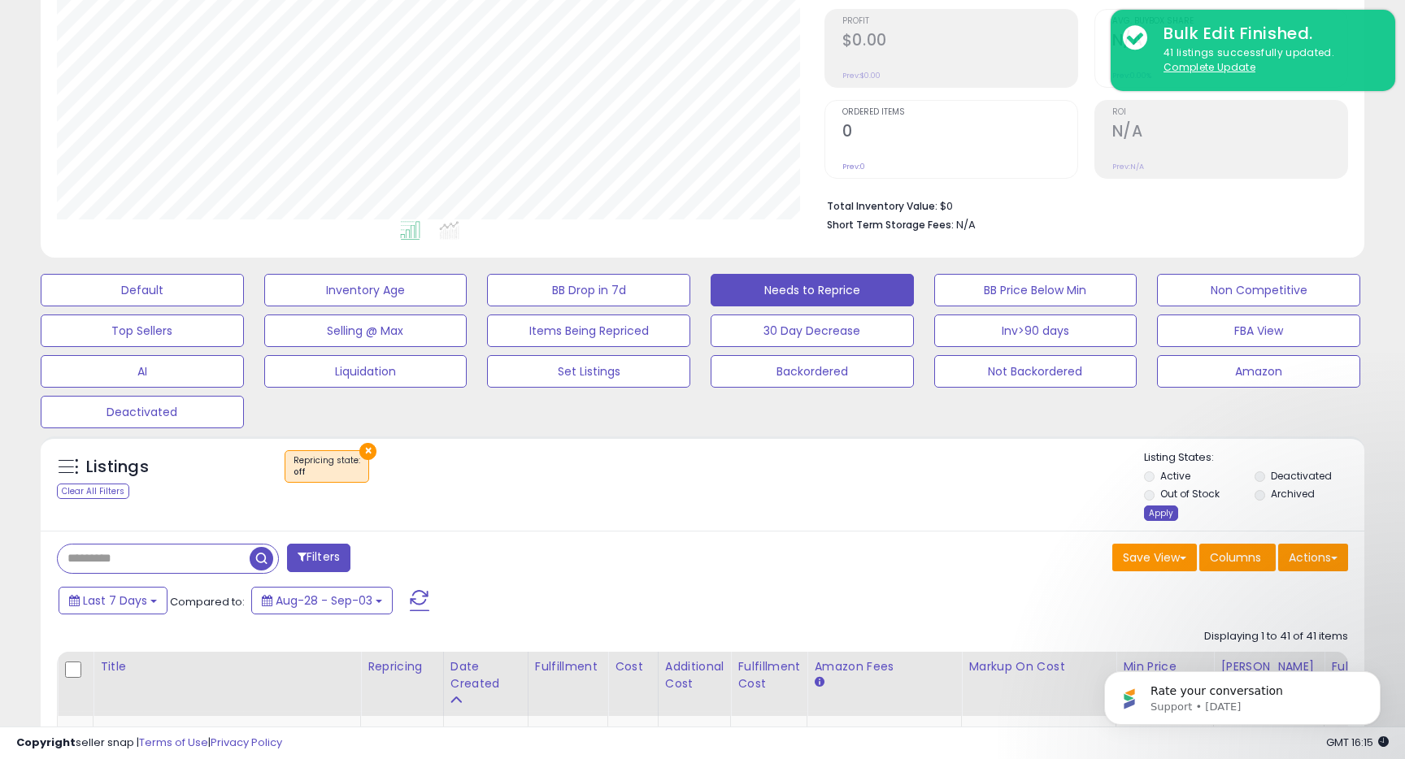
click at [1160, 511] on div "Apply" at bounding box center [1161, 513] width 34 height 15
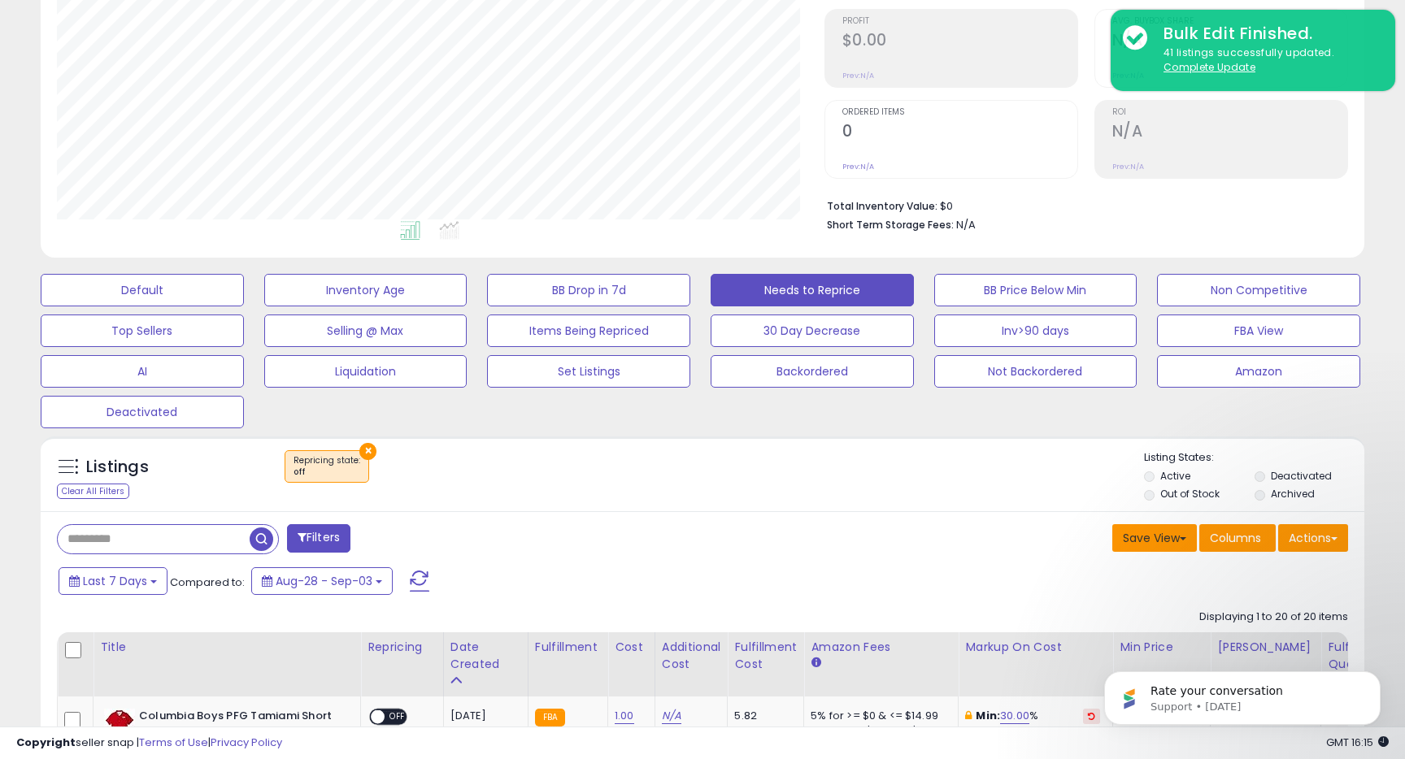
scroll to position [333, 767]
click at [1143, 537] on button "Save View" at bounding box center [1154, 538] width 85 height 28
click at [1088, 600] on link "Update Current View" at bounding box center [1106, 601] width 174 height 25
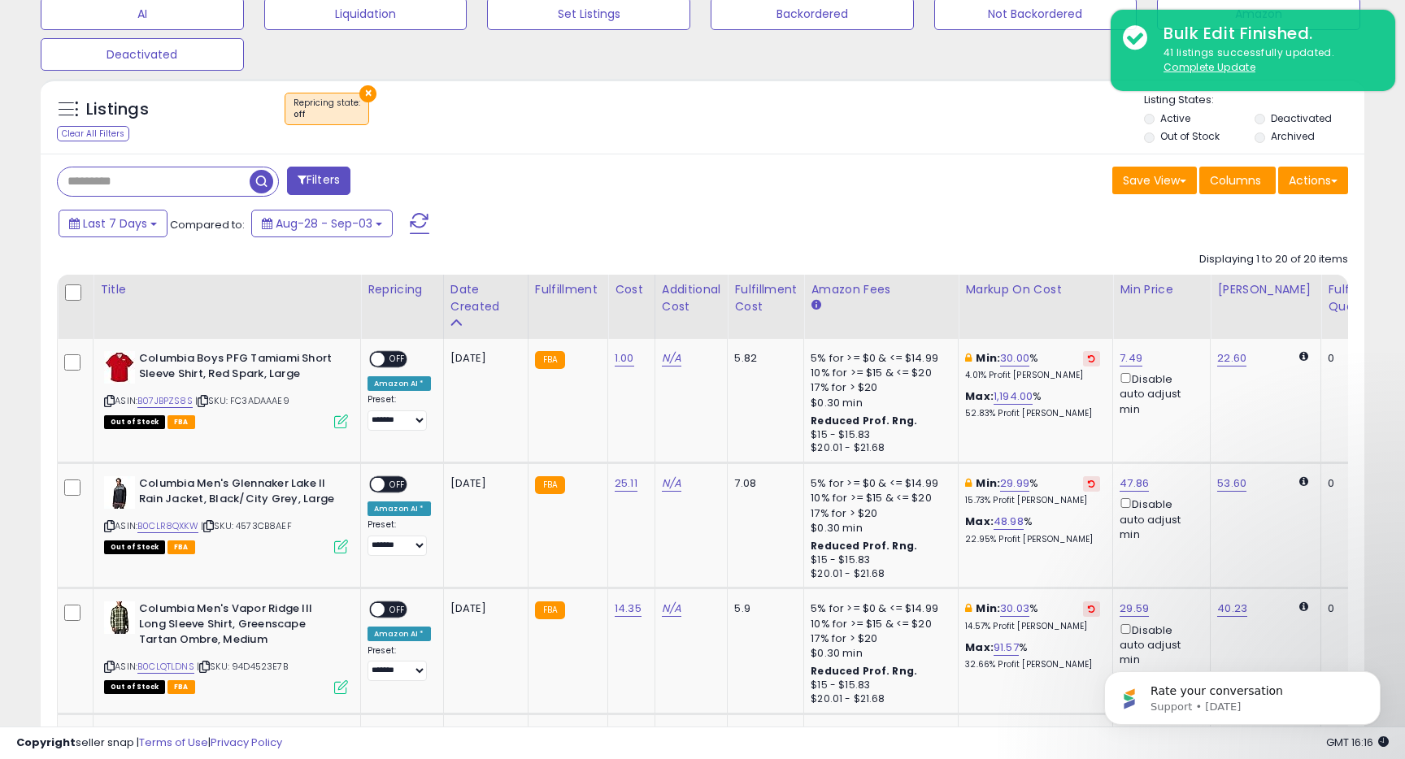
scroll to position [633, 0]
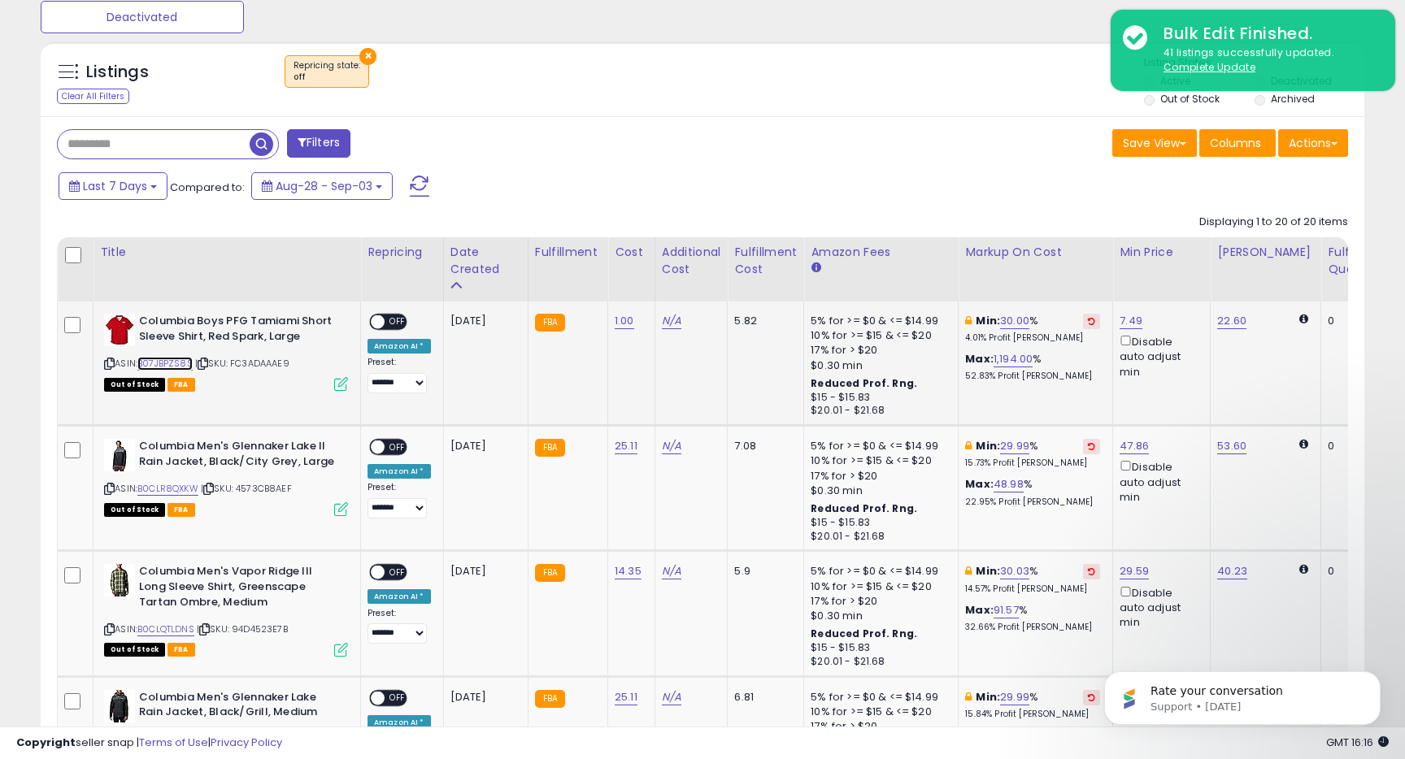
click at [175, 363] on link "B07JBPZS8S" at bounding box center [164, 364] width 55 height 14
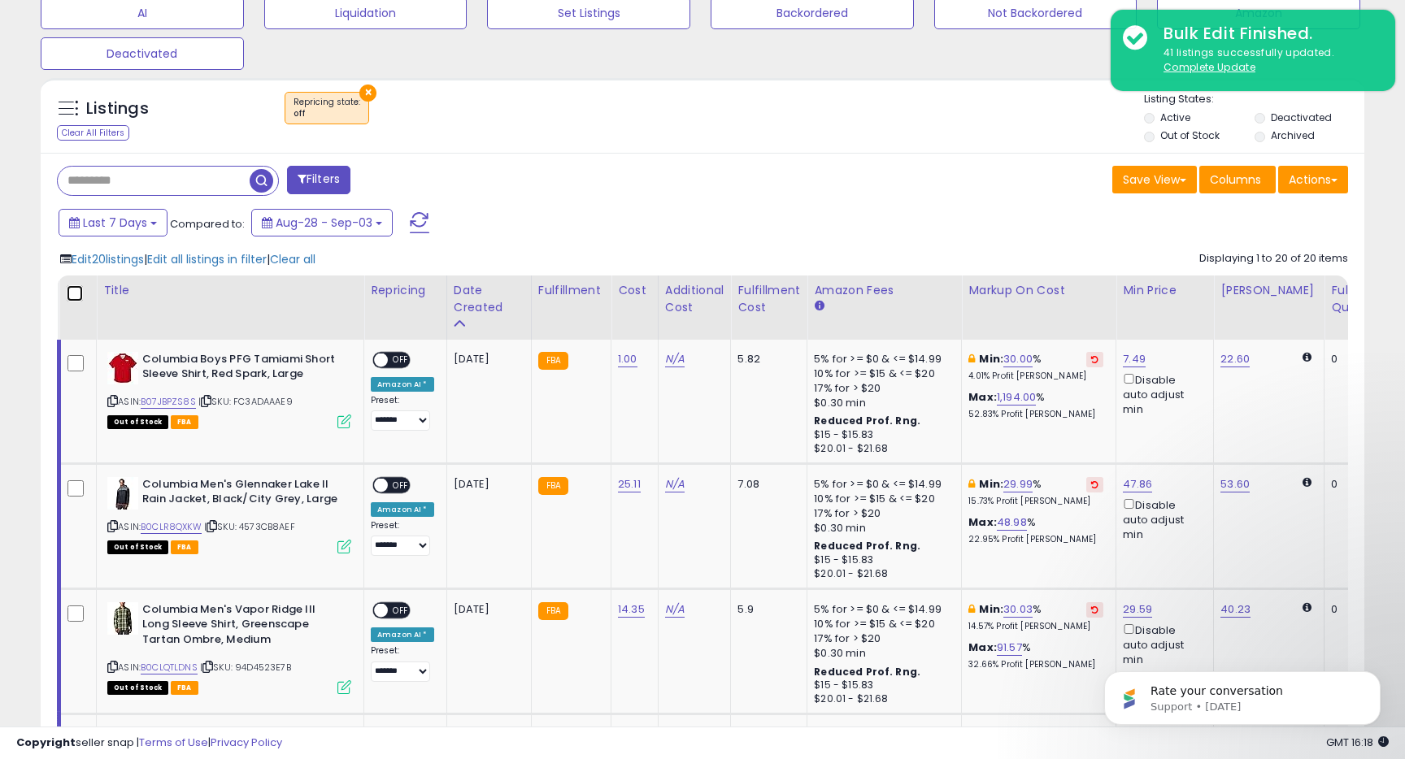
scroll to position [608, 0]
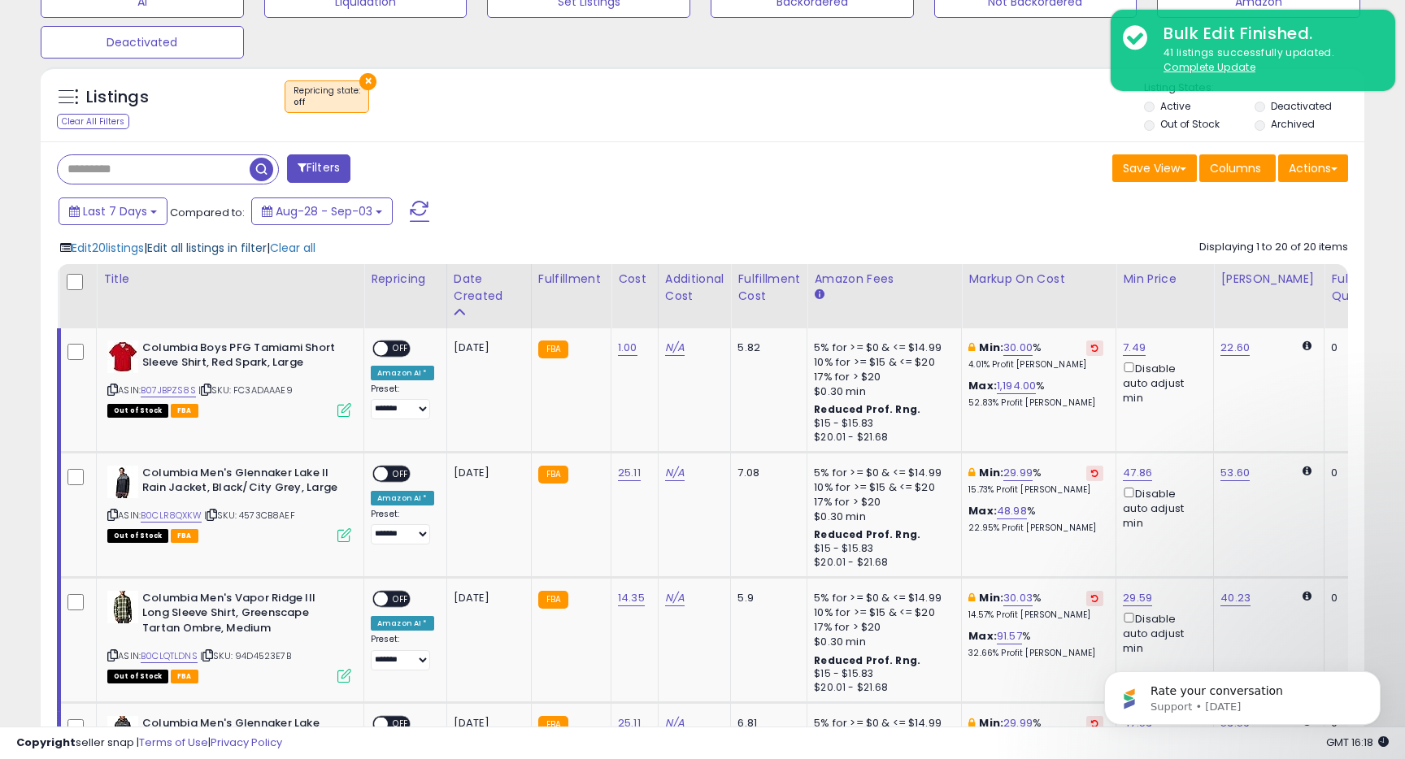
click at [199, 250] on span "Edit all listings in filter" at bounding box center [207, 248] width 120 height 16
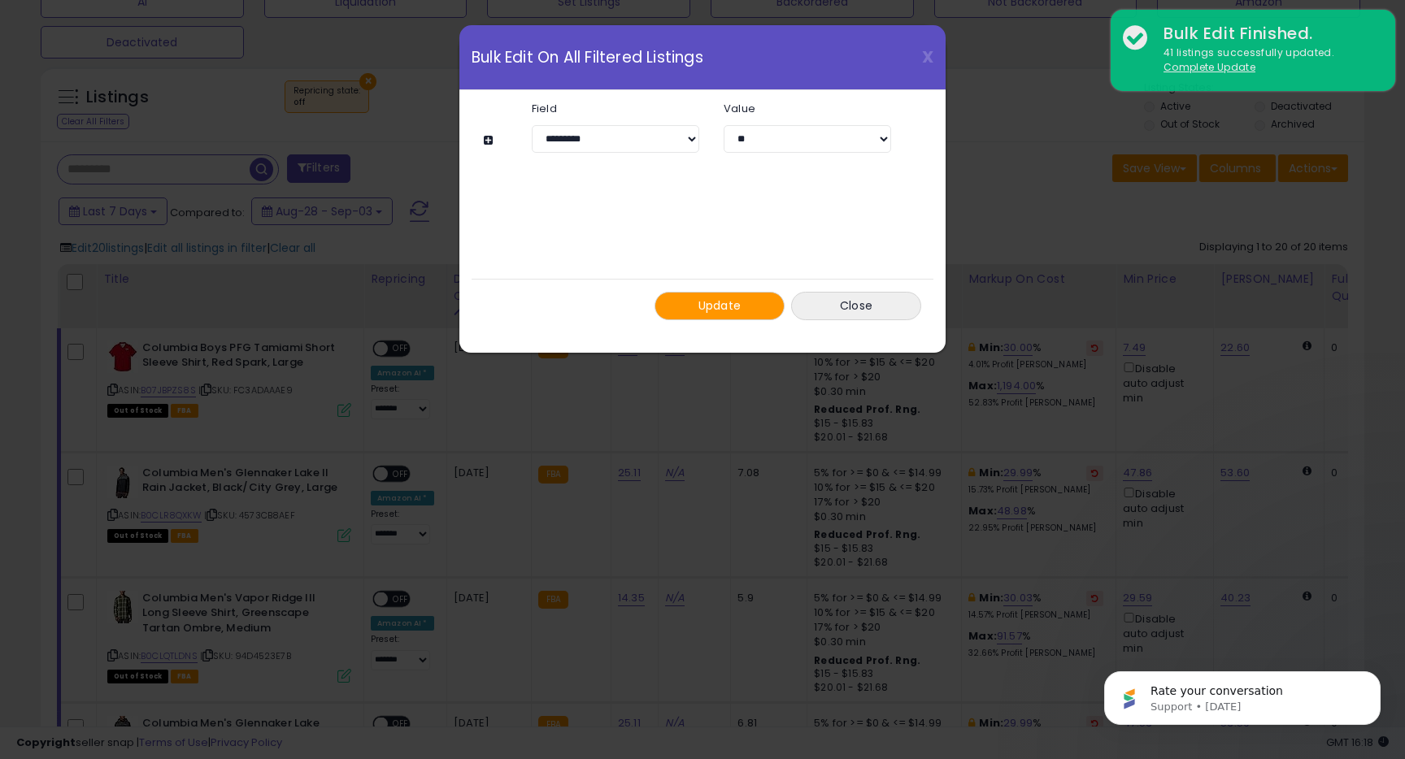
click at [768, 250] on div "**********" at bounding box center [702, 211] width 437 height 242
click at [727, 305] on span "Update" at bounding box center [719, 306] width 43 height 16
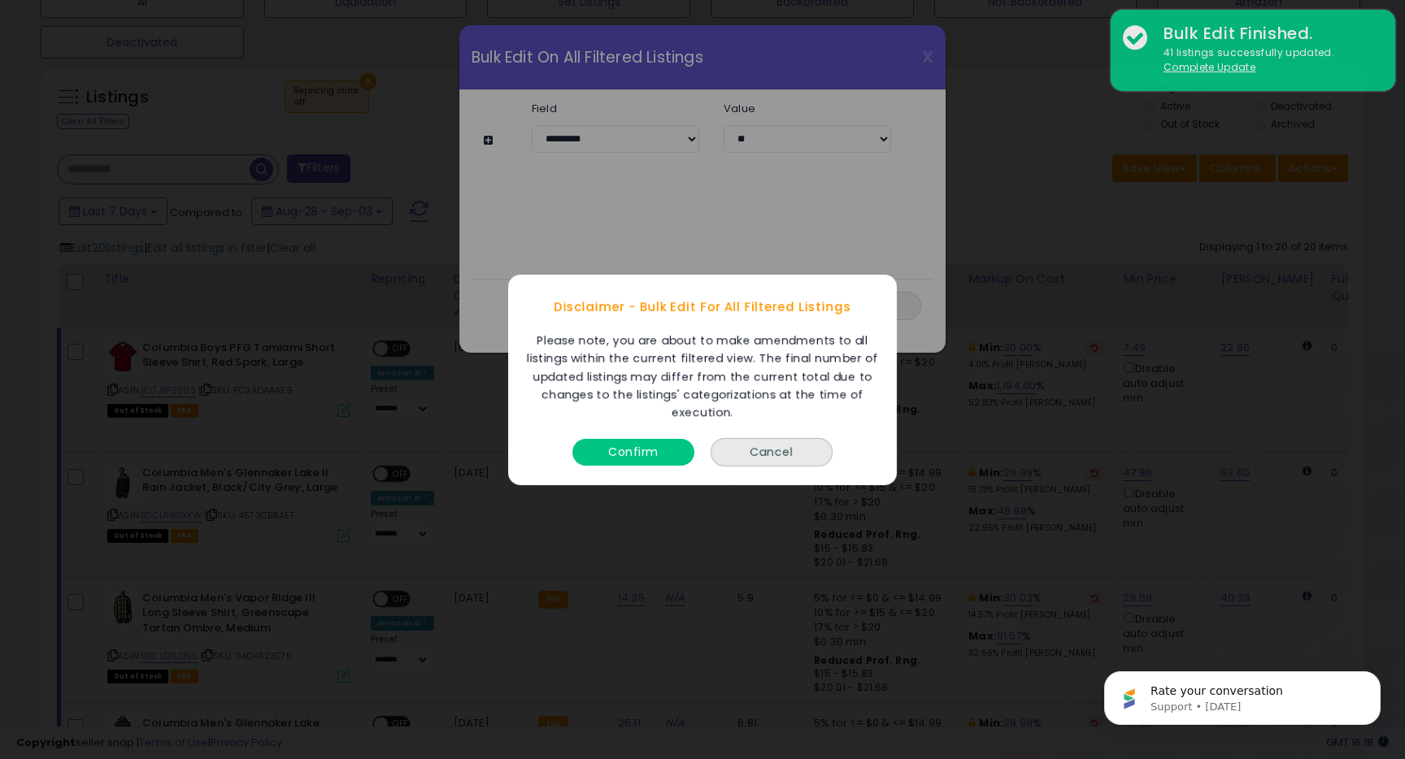
click at [631, 453] on button "Confirm" at bounding box center [633, 451] width 122 height 27
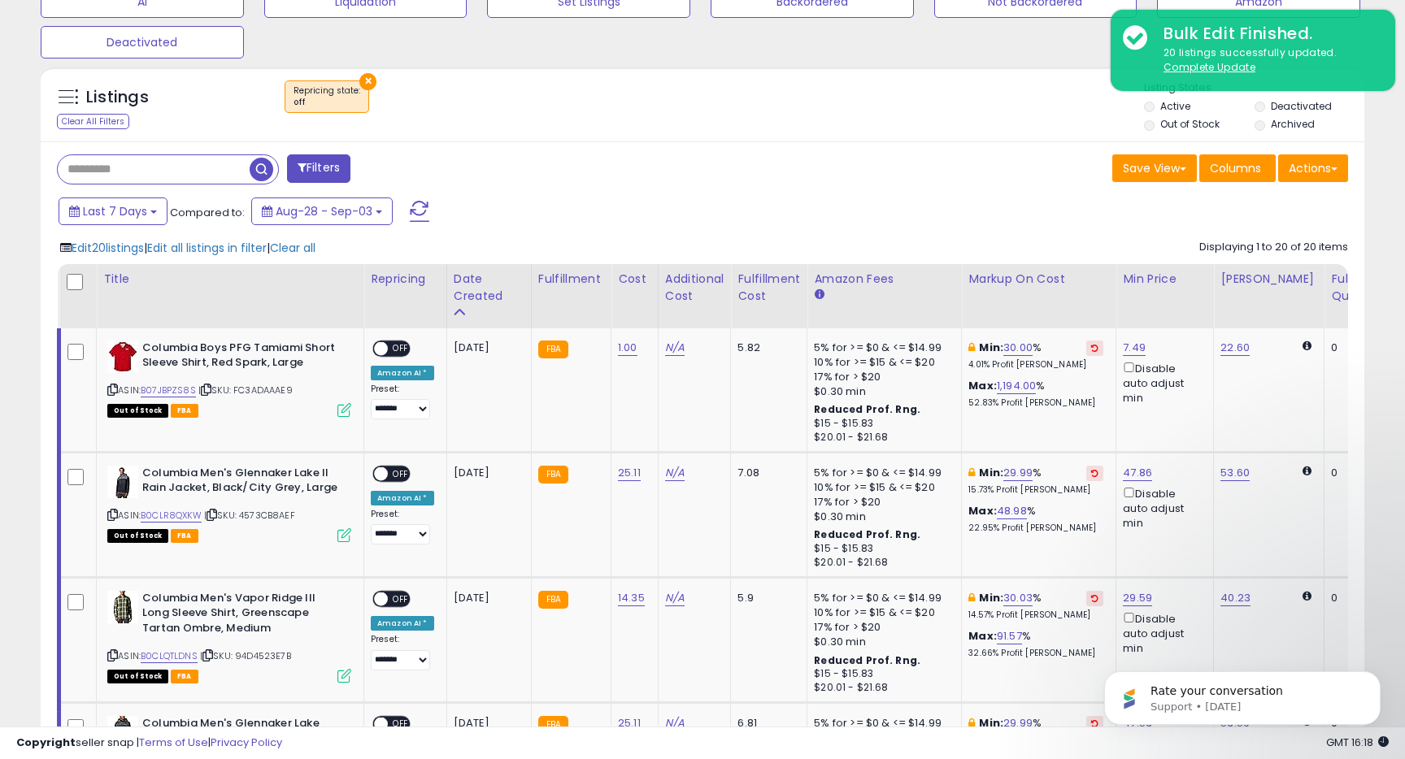
click at [597, 215] on div "Last 7 Days Compared to: Aug-28 - Sep-03" at bounding box center [538, 213] width 968 height 37
click at [416, 208] on span at bounding box center [420, 211] width 20 height 21
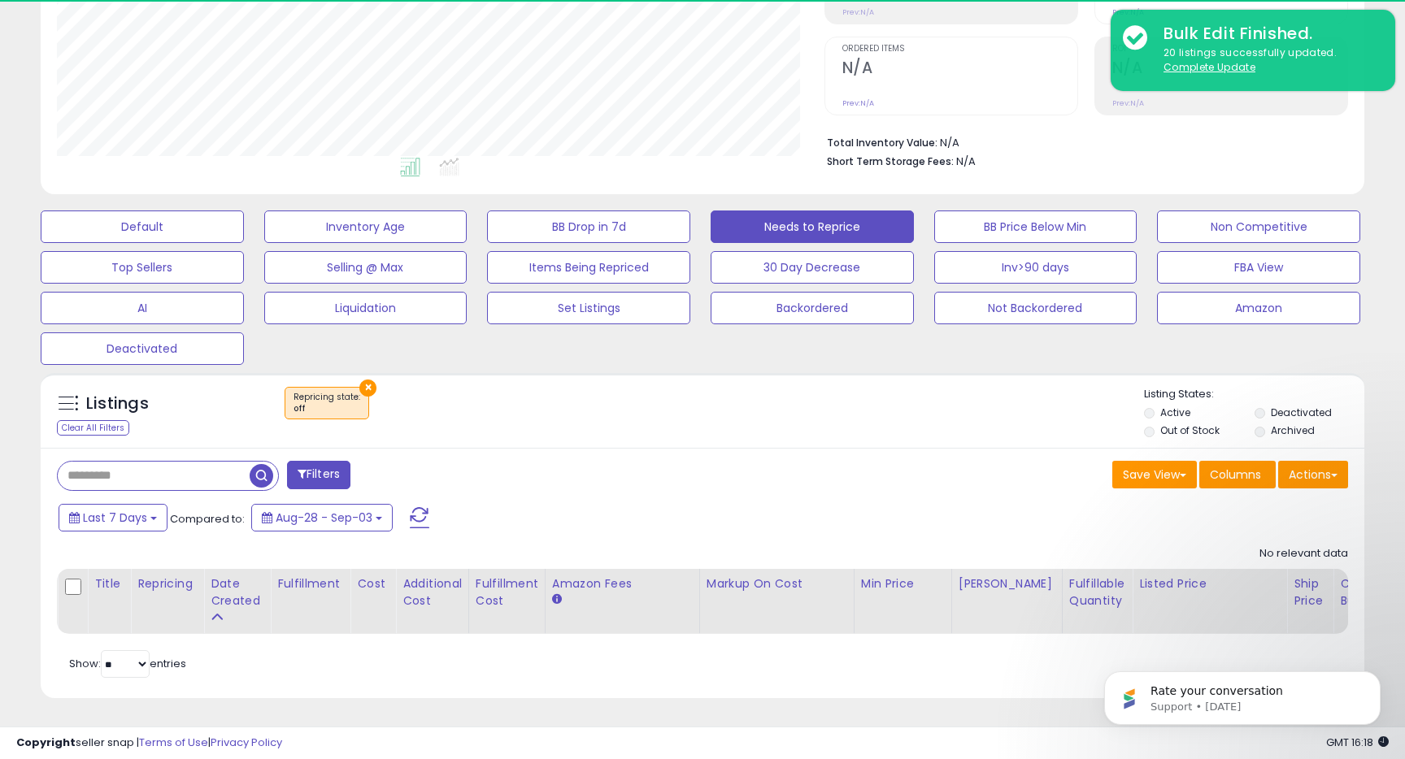
scroll to position [333, 767]
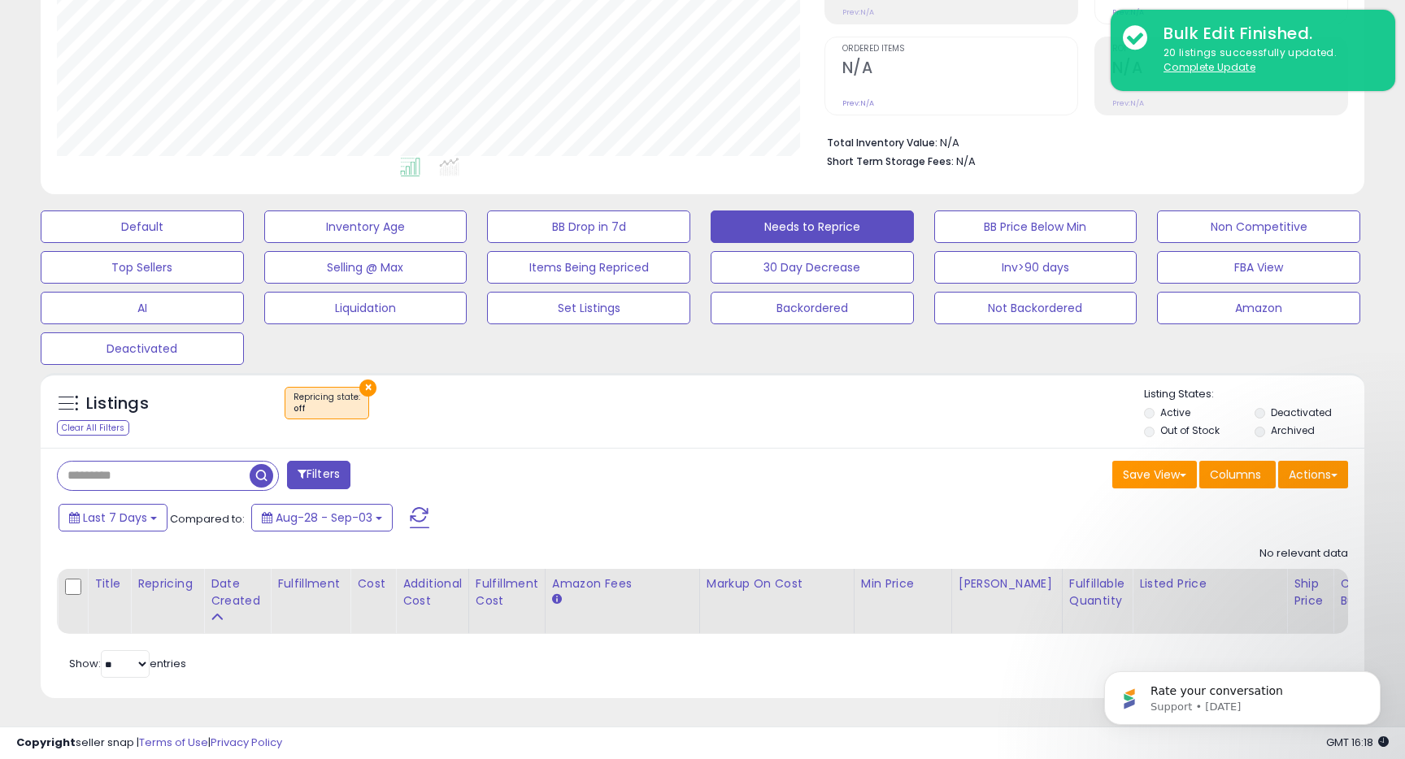
click at [592, 348] on div "Default Inventory Age BB Drop in 7d Needs to Reprice BB Price Below Min Non Com…" at bounding box center [702, 283] width 1364 height 163
click at [1049, 267] on button "Inv>90 days" at bounding box center [1035, 267] width 203 height 33
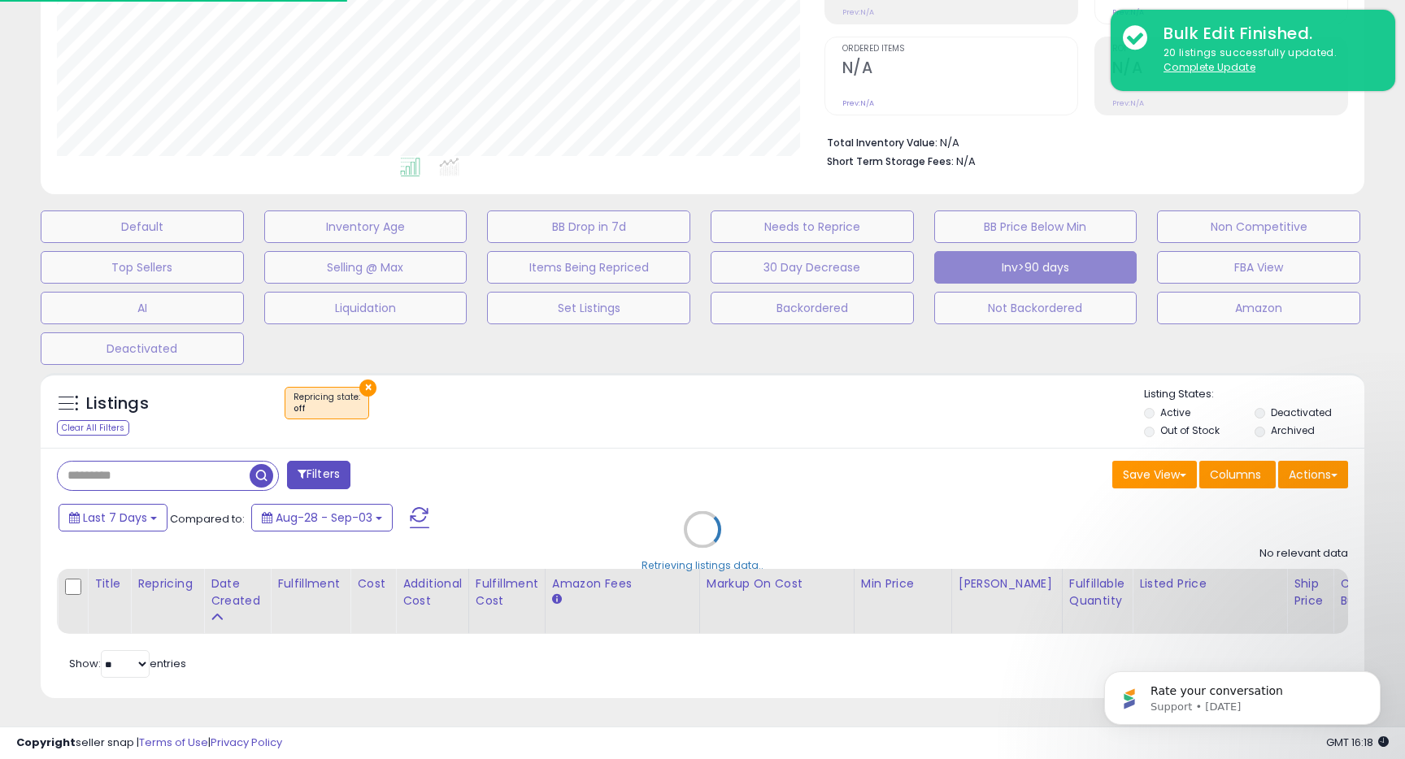
select select "**"
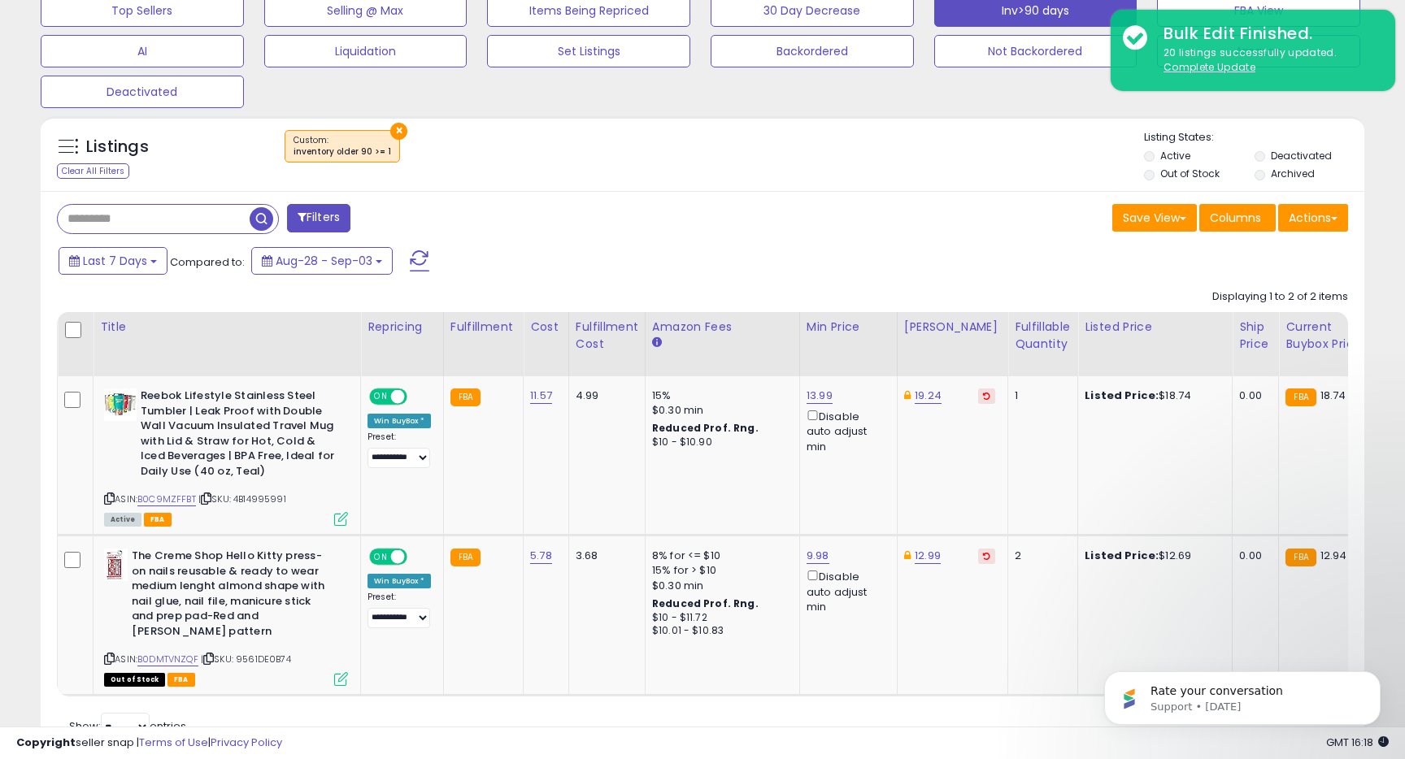
scroll to position [622, 0]
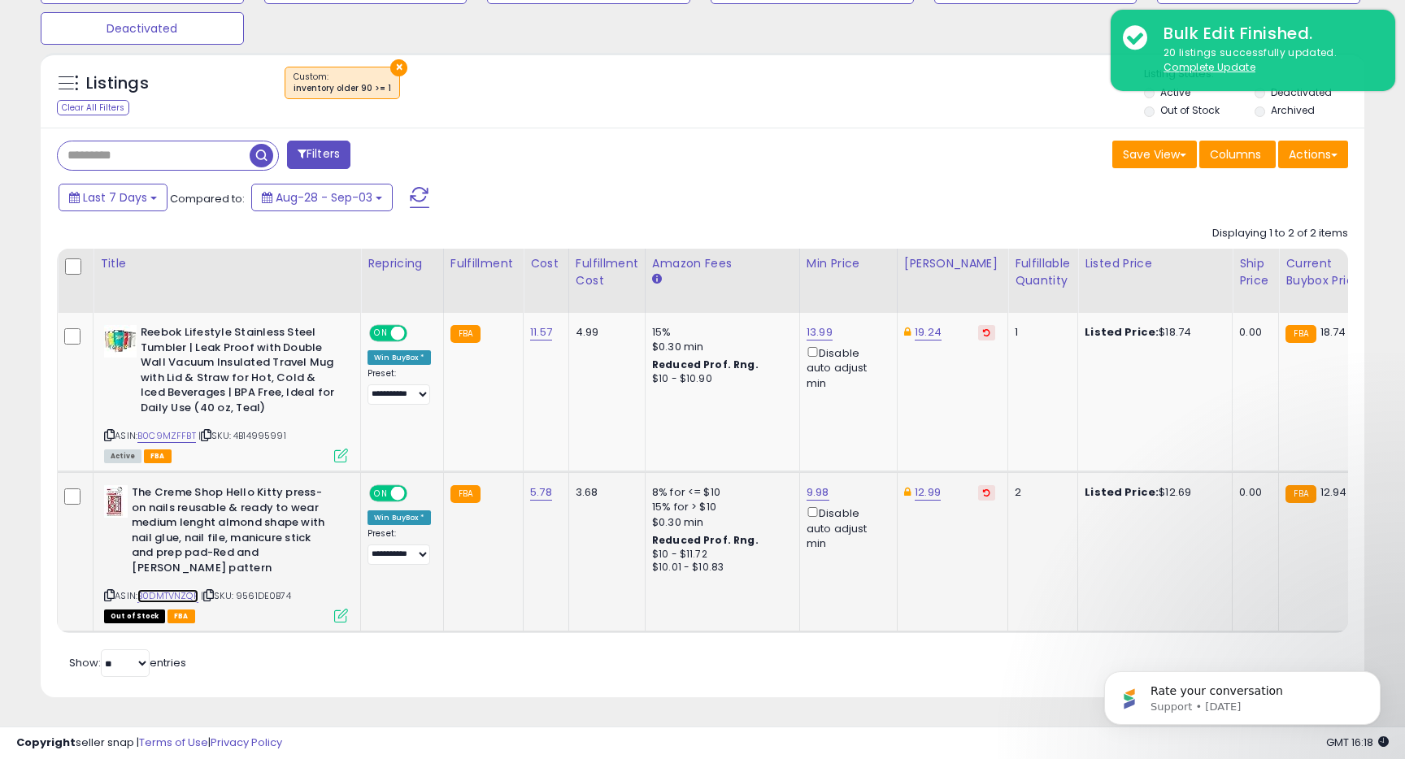
click at [185, 596] on link "B0DMTVNZQF" at bounding box center [167, 596] width 61 height 14
click at [214, 156] on input "text" at bounding box center [217, 155] width 318 height 28
type input "******"
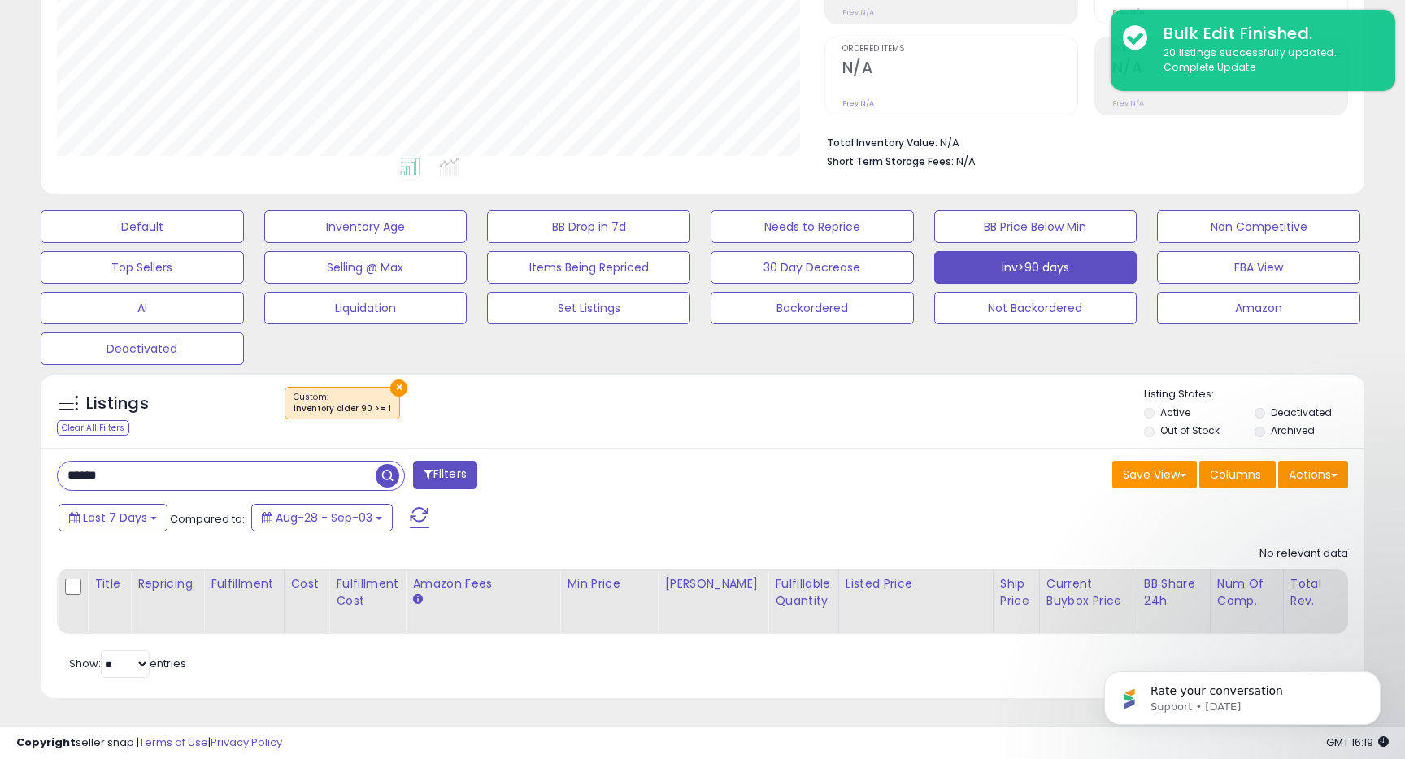
scroll to position [333, 767]
click at [391, 385] on button "×" at bounding box center [398, 388] width 17 height 17
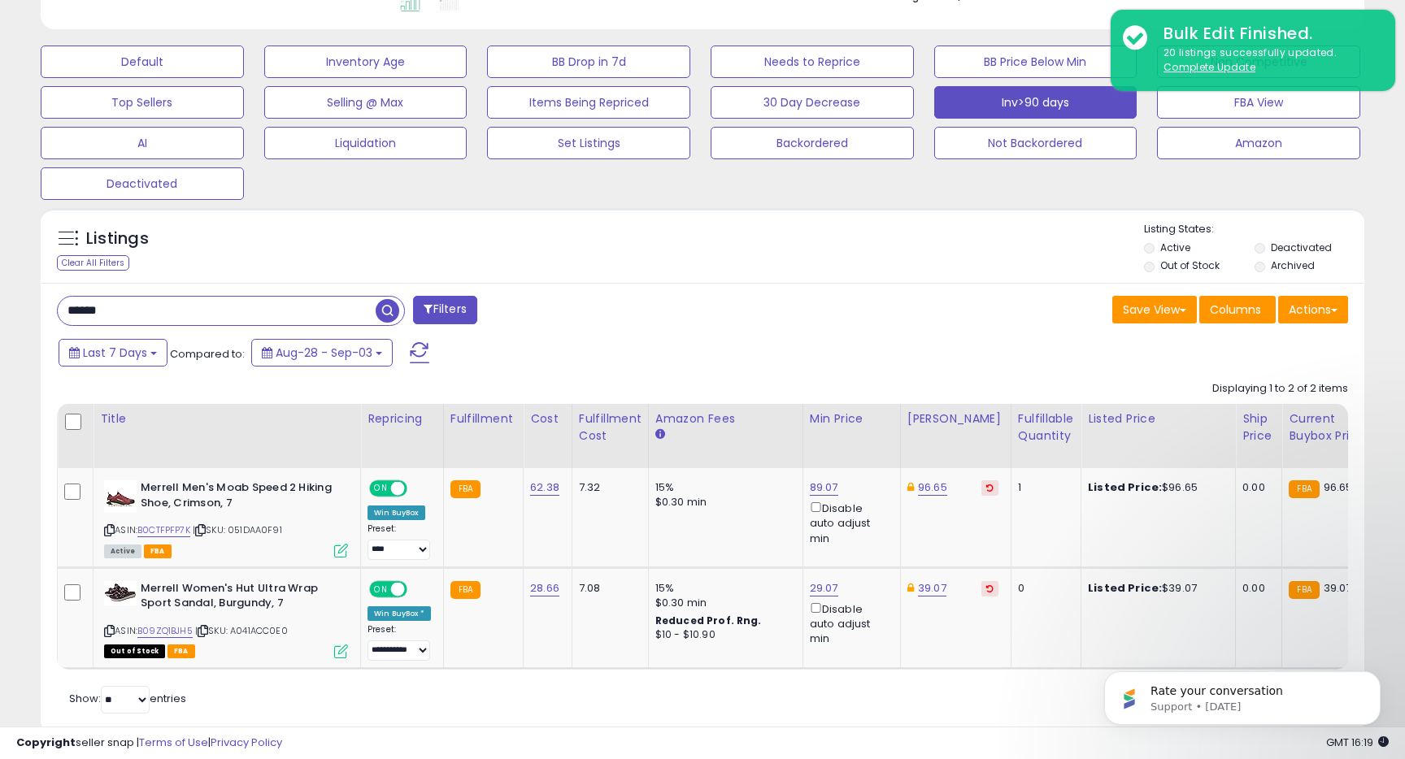
scroll to position [502, 0]
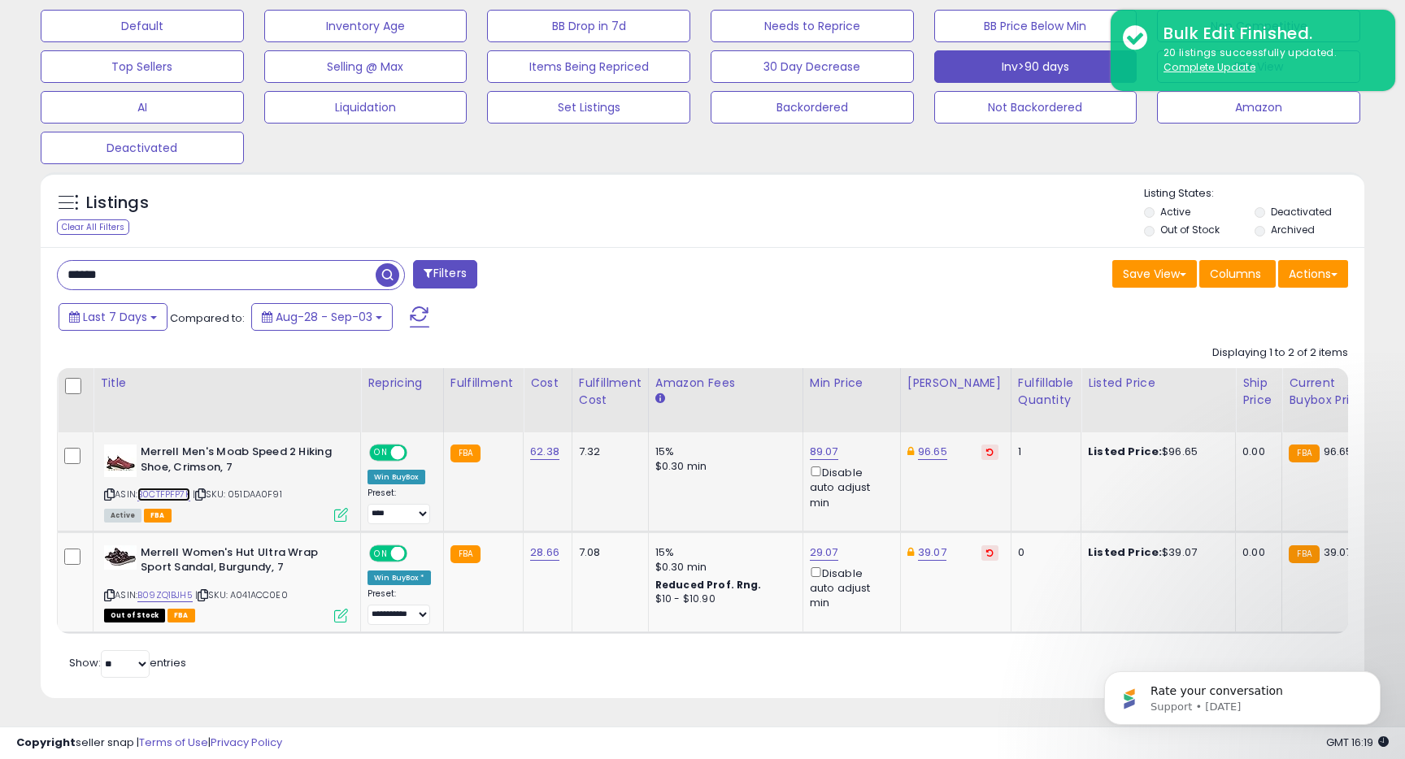
click at [164, 496] on link "B0CTFPFP7K" at bounding box center [163, 495] width 53 height 14
click at [172, 595] on link "B09ZQ1BJH5" at bounding box center [164, 596] width 55 height 14
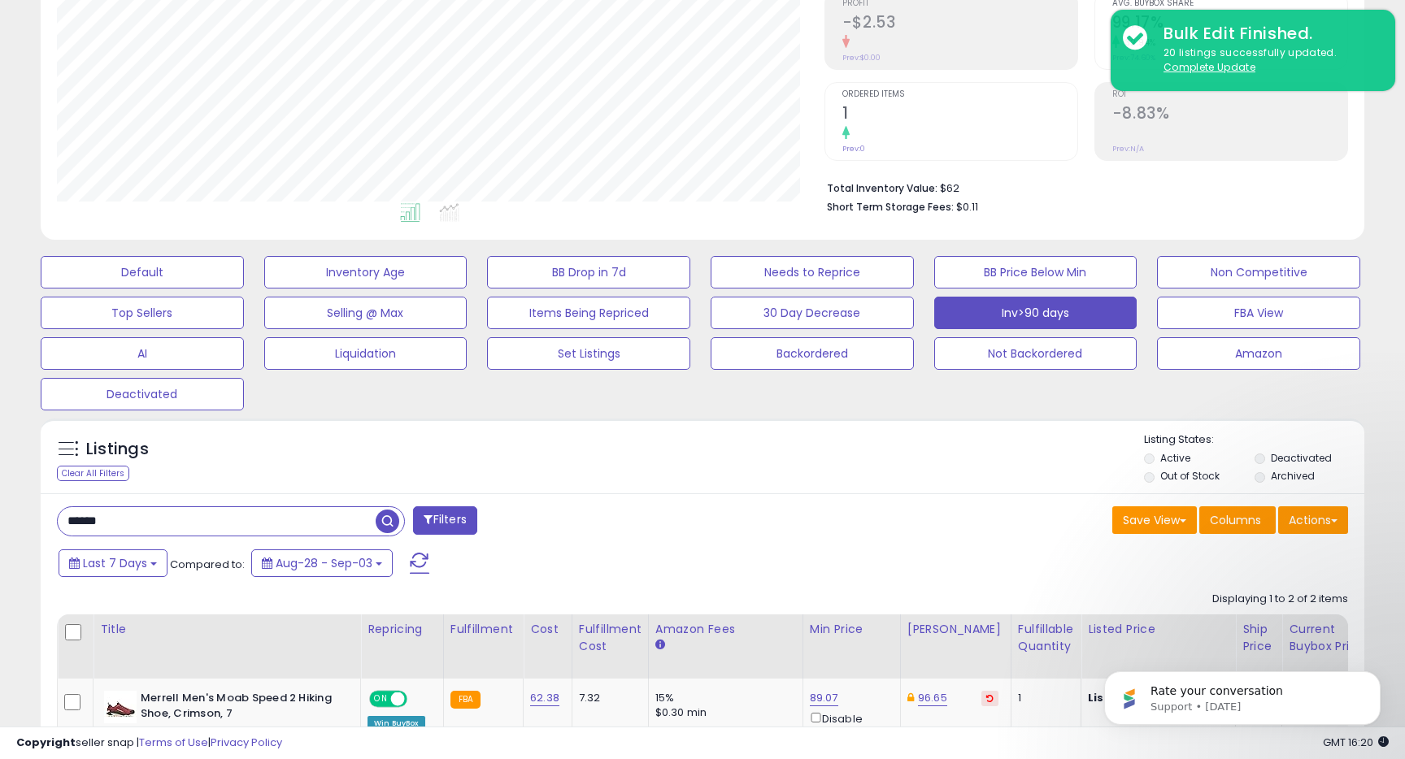
scroll to position [0, 0]
